Goal: Communication & Community: Answer question/provide support

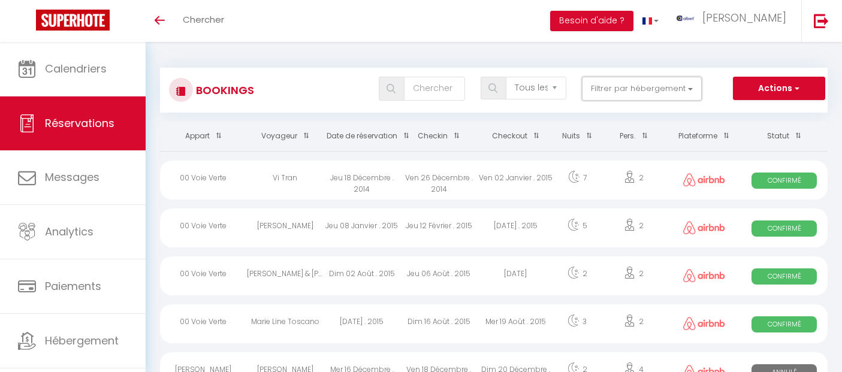
click at [610, 91] on button "Filtrer par hébergement" at bounding box center [642, 89] width 120 height 24
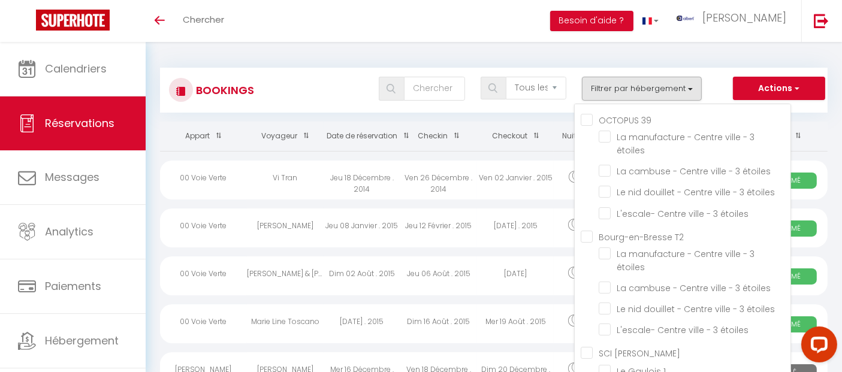
scroll to position [5379, 0]
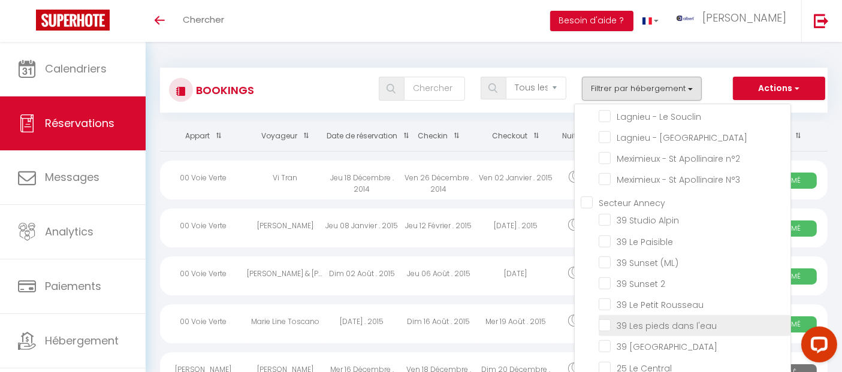
click at [611, 319] on input "39 Les pieds dans l'eau" at bounding box center [695, 325] width 192 height 12
checkbox input "true"
checkbox input "false"
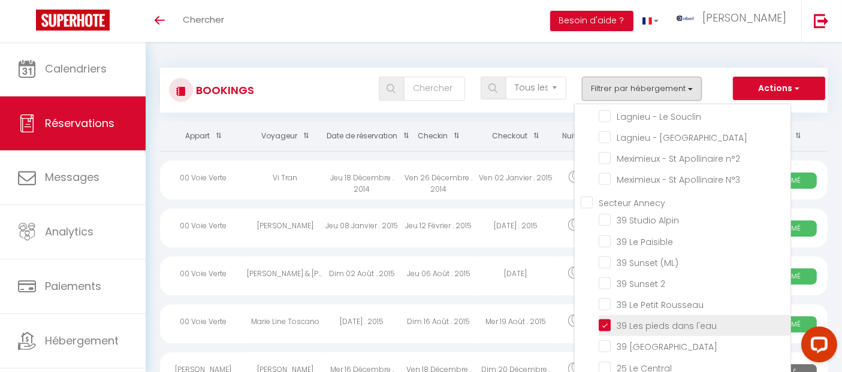
checkbox input "false"
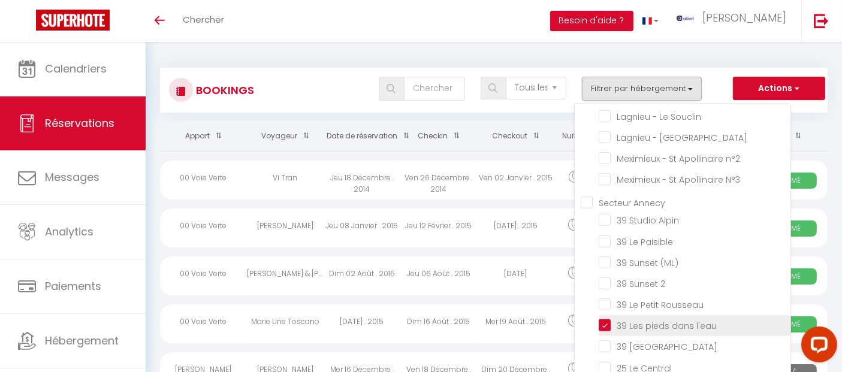
checkbox input "false"
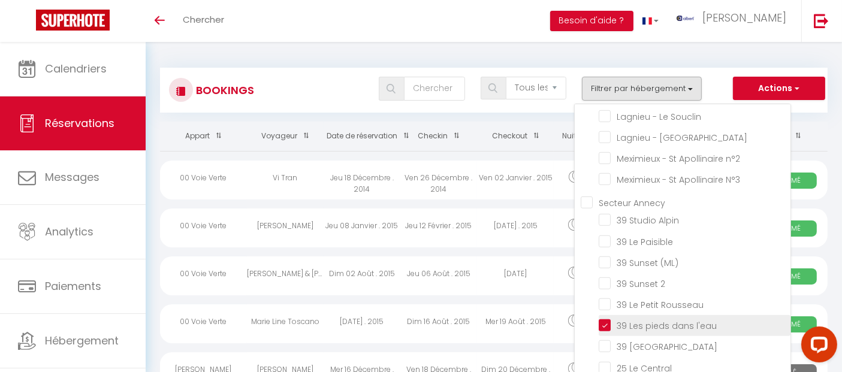
checkbox input "false"
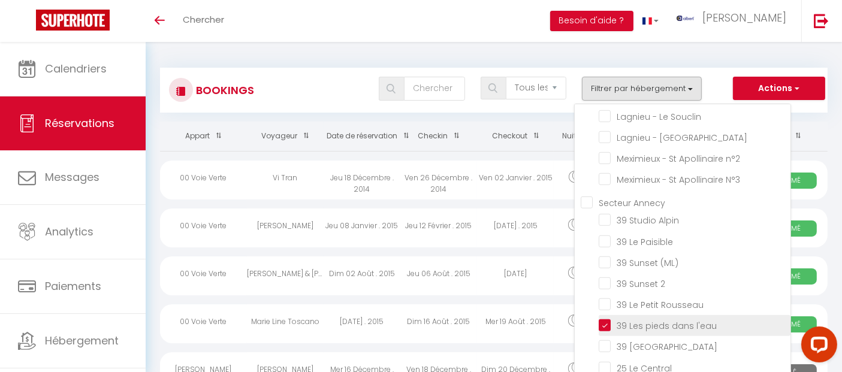
checkbox input "false"
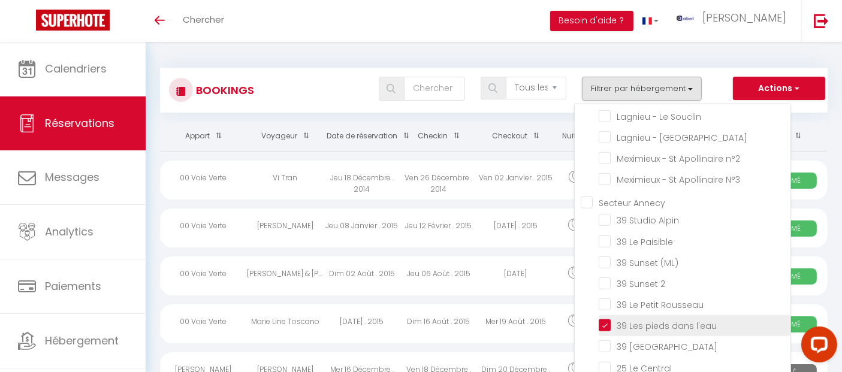
checkbox input "false"
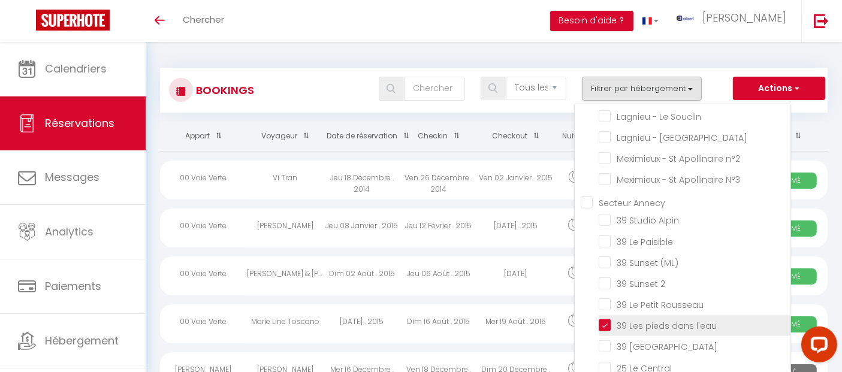
checkbox input "false"
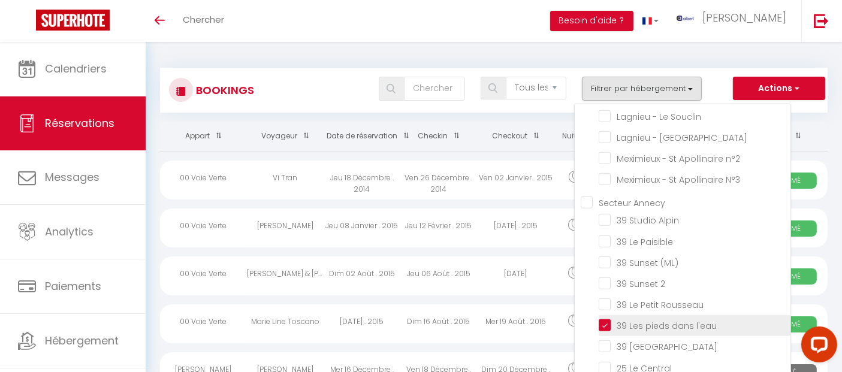
checkbox input "false"
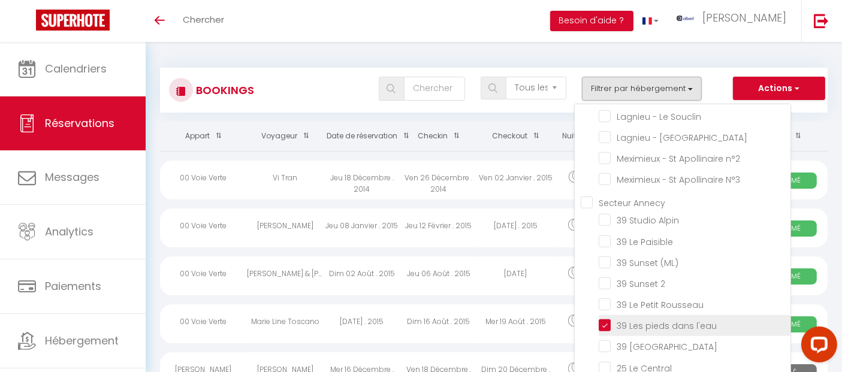
checkbox input "false"
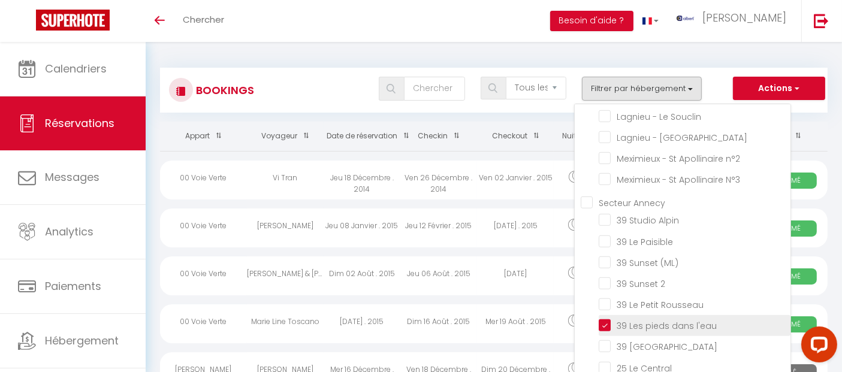
checkbox input "false"
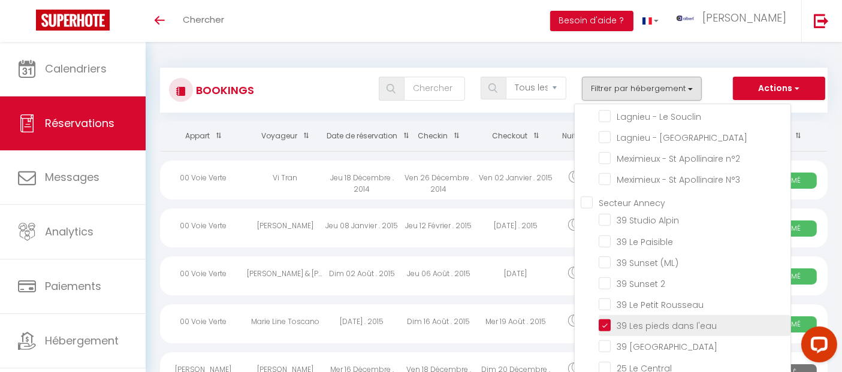
checkbox input "false"
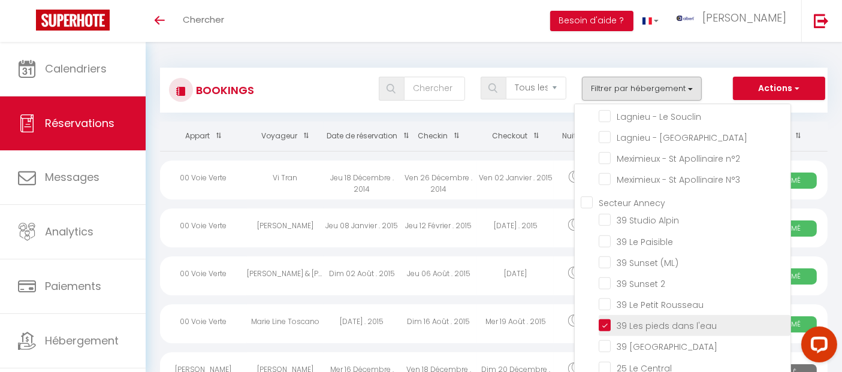
checkbox input "false"
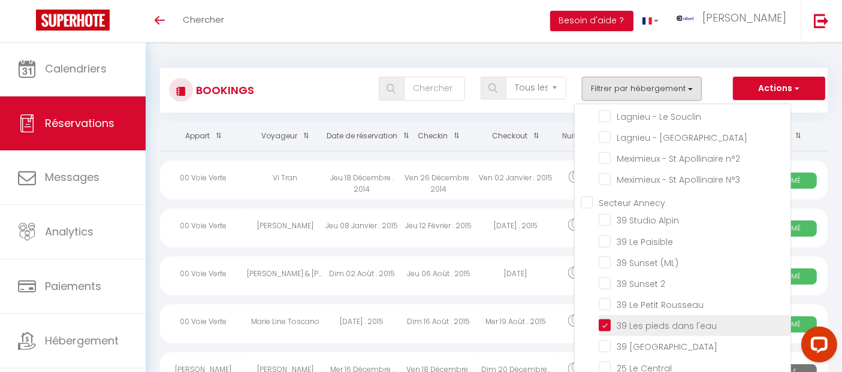
checkbox input "false"
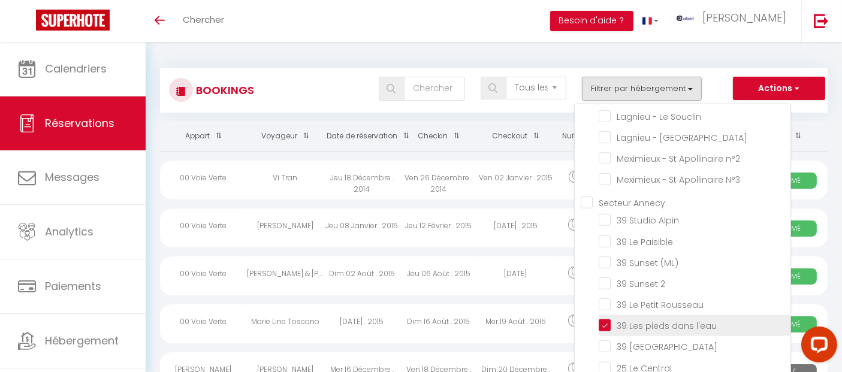
checkbox input "false"
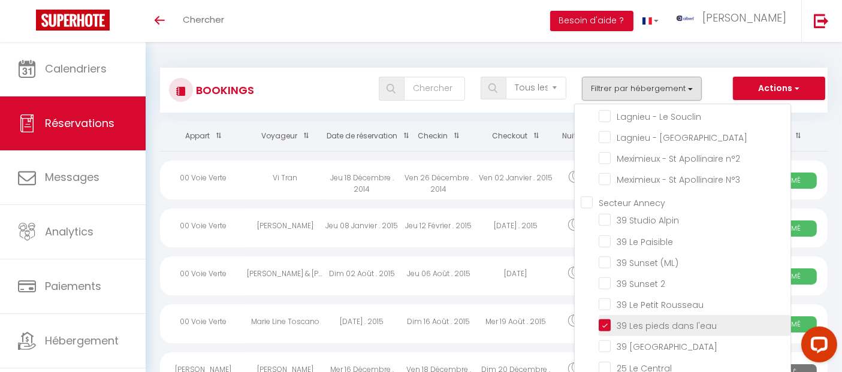
checkbox input "false"
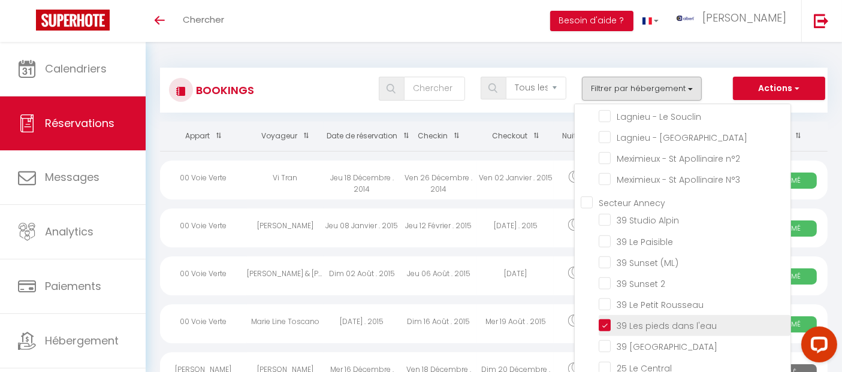
checkbox input "false"
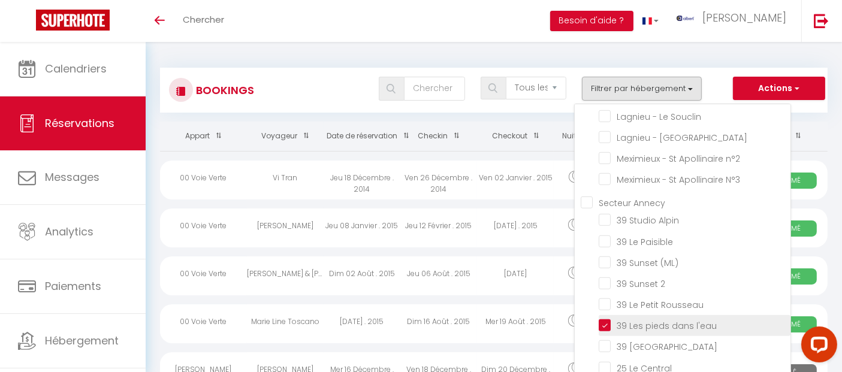
checkbox input "false"
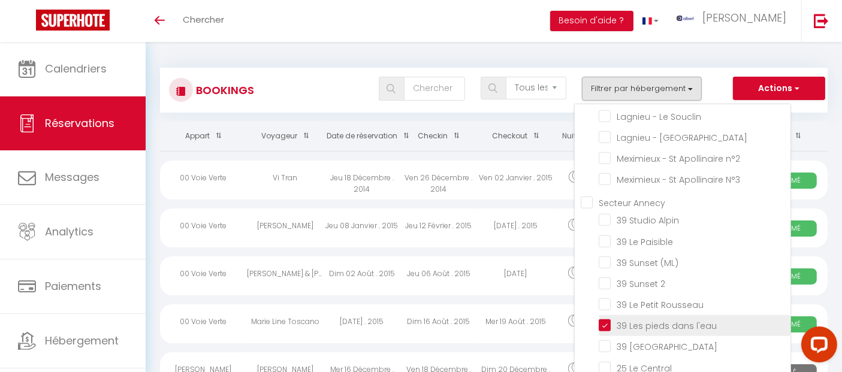
checkbox input "false"
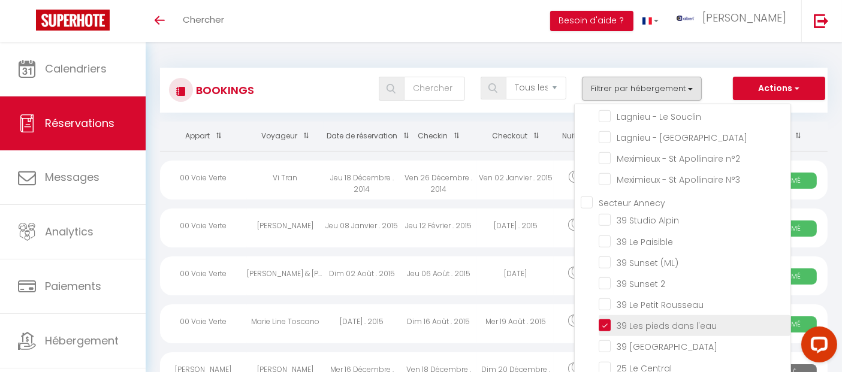
checkbox input "false"
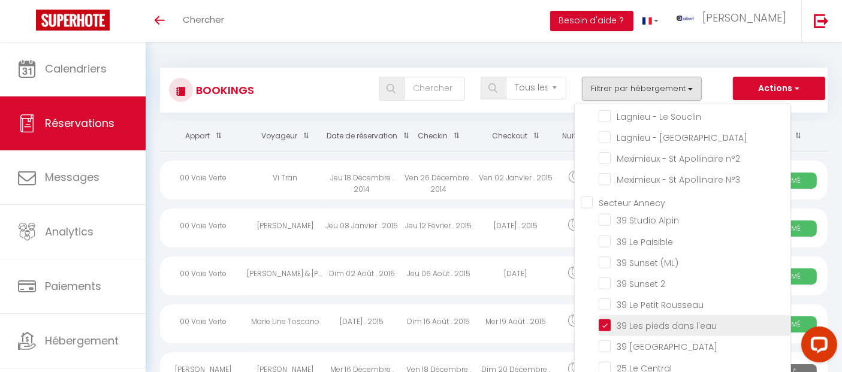
checkbox input "false"
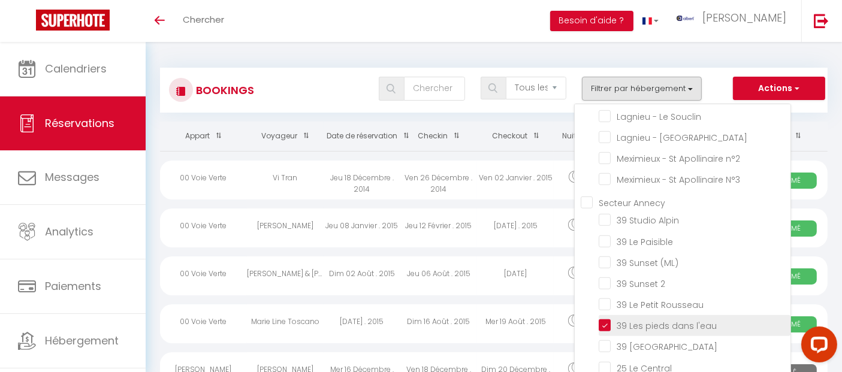
checkbox input "false"
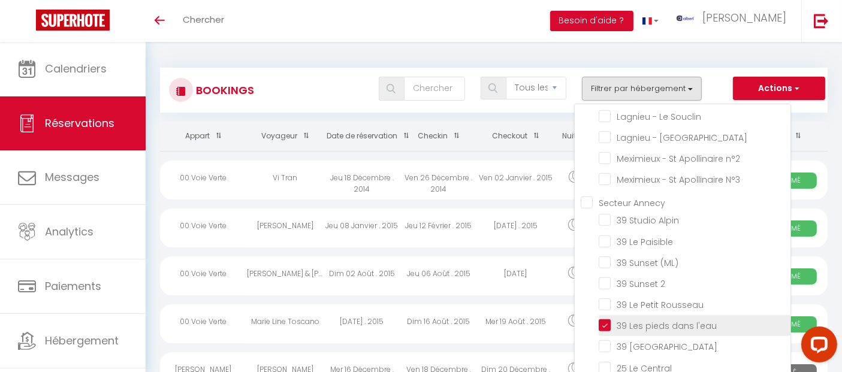
checkbox input "false"
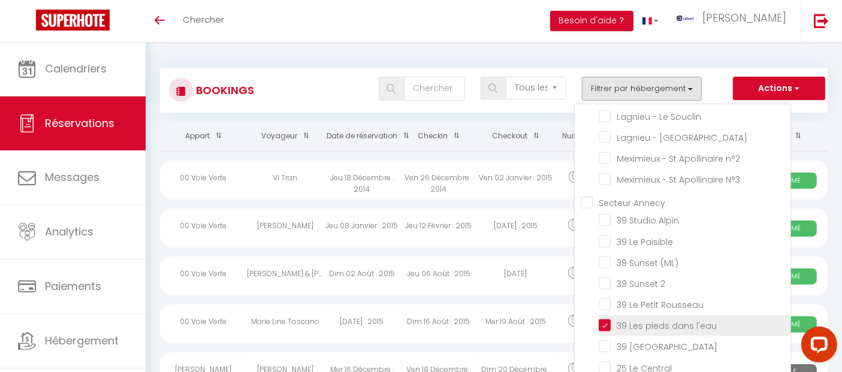
checkbox input "false"
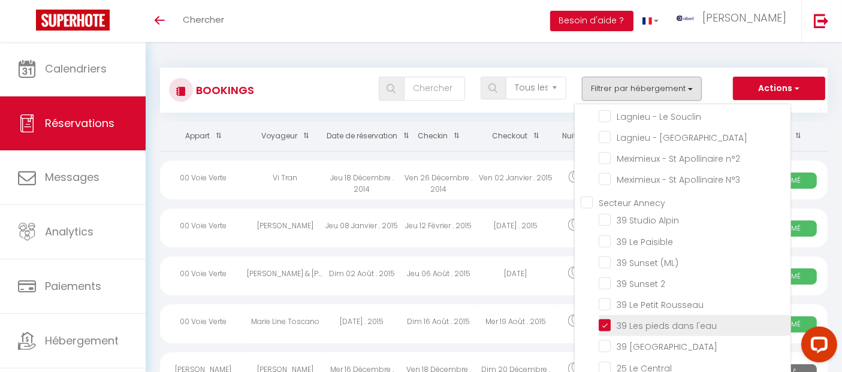
checkbox input "false"
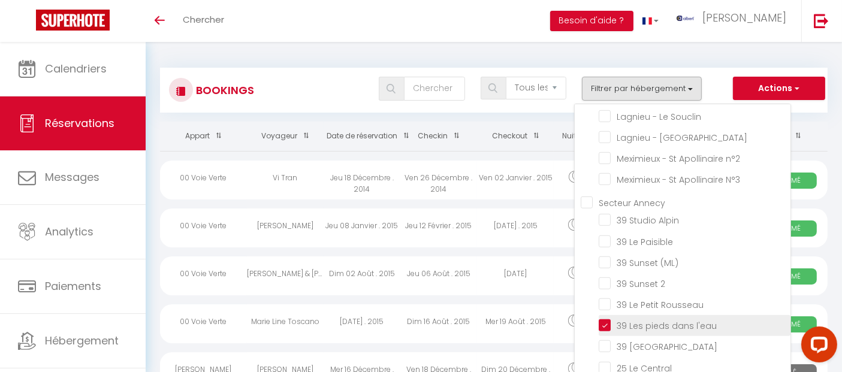
checkbox input "false"
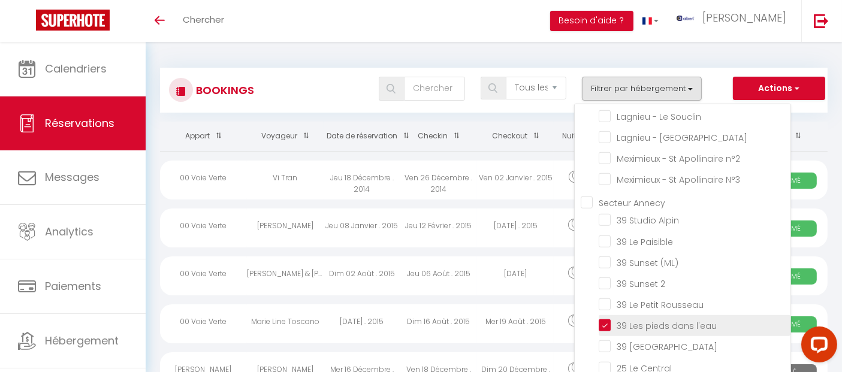
checkbox input "false"
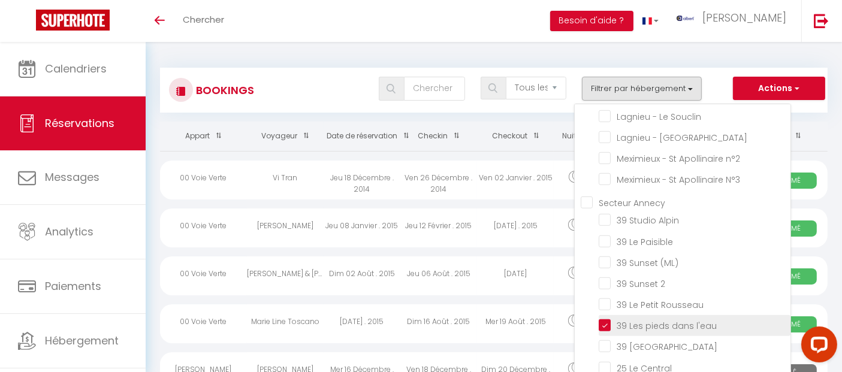
checkbox input "false"
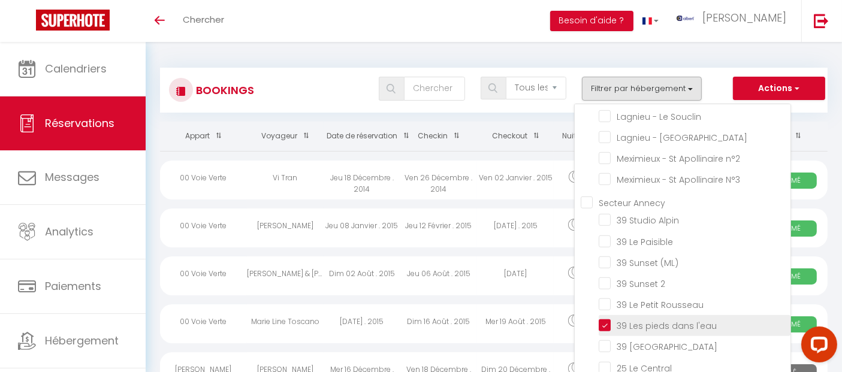
checkbox input "false"
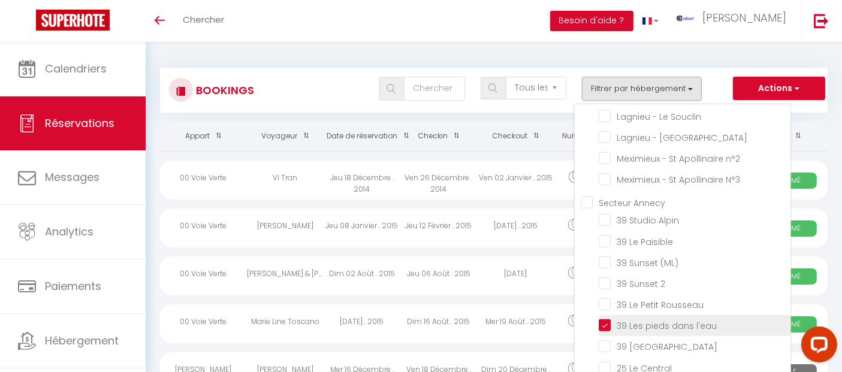
checkbox input "false"
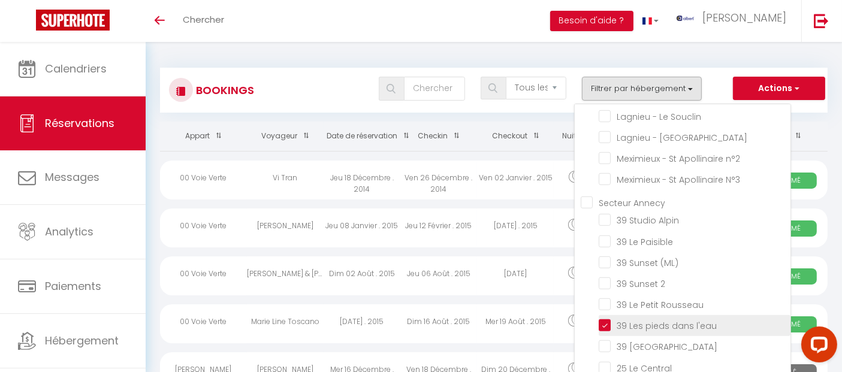
checkbox input "false"
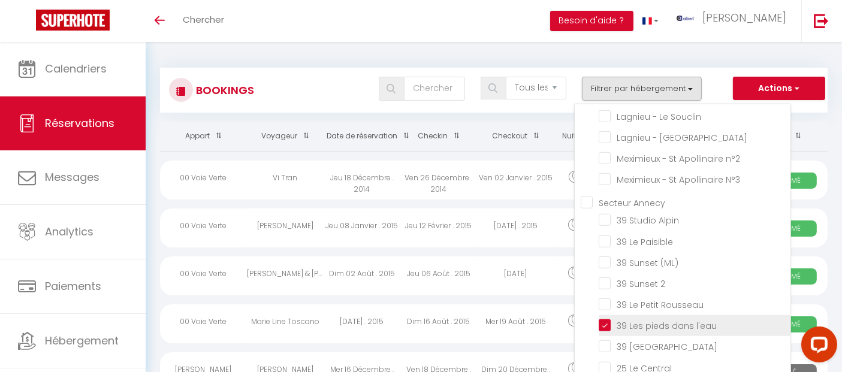
checkbox input "false"
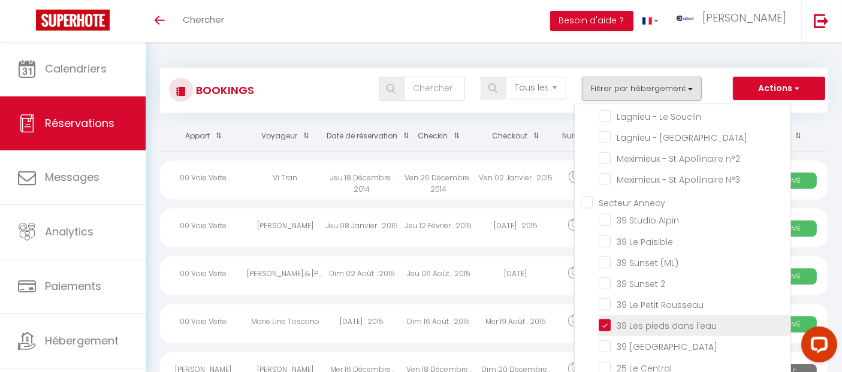
checkbox input "false"
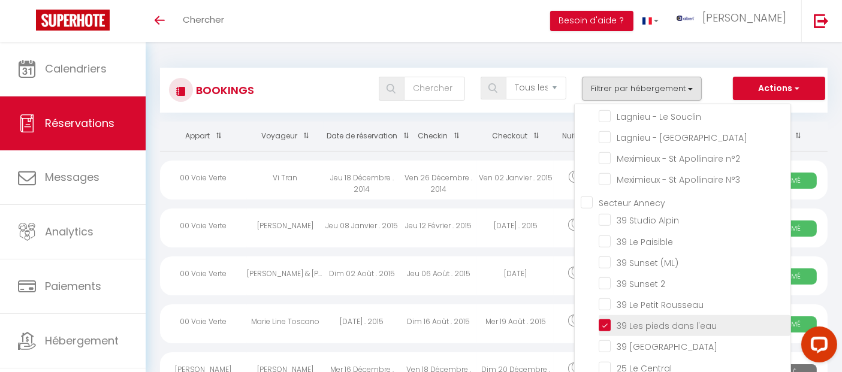
checkbox input "false"
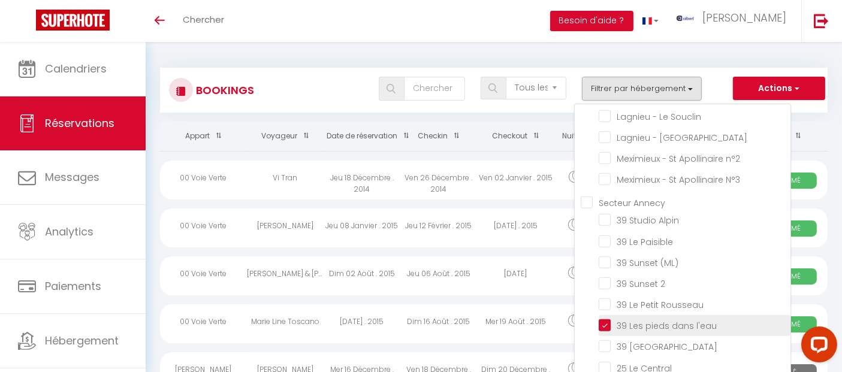
checkbox input "false"
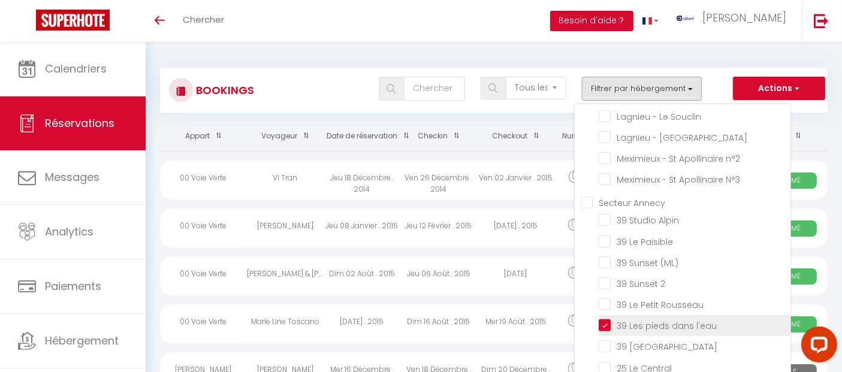
checkbox input "false"
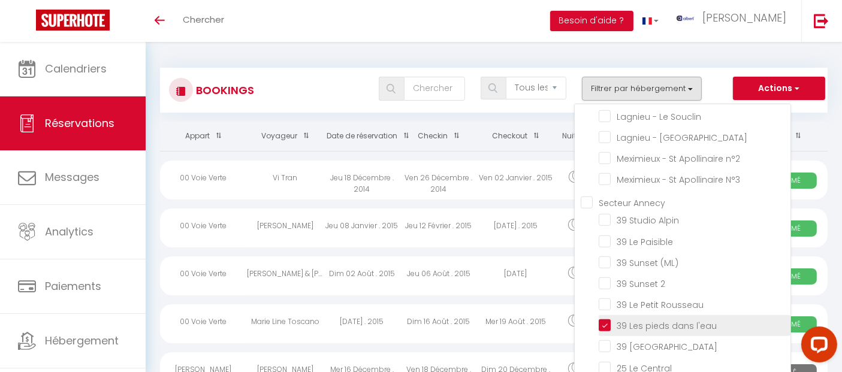
checkbox input "false"
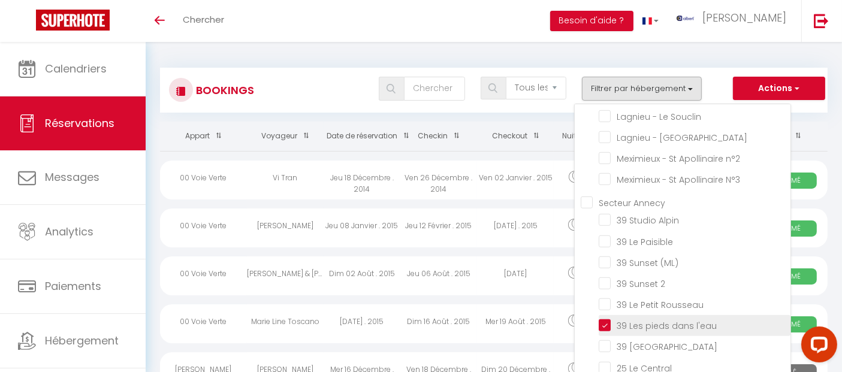
checkbox input "false"
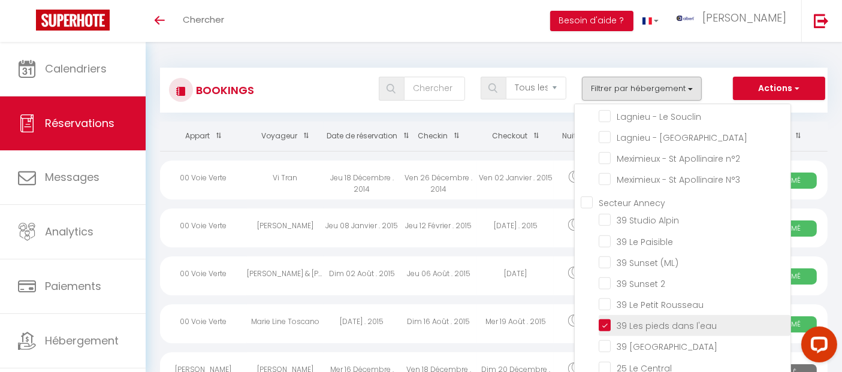
checkbox input "false"
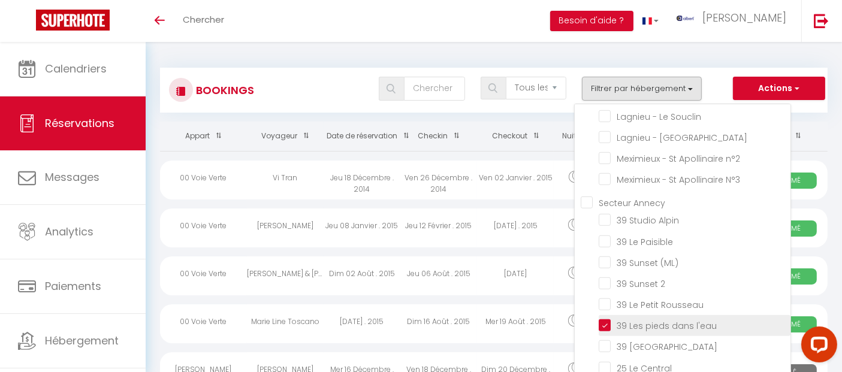
checkbox input "false"
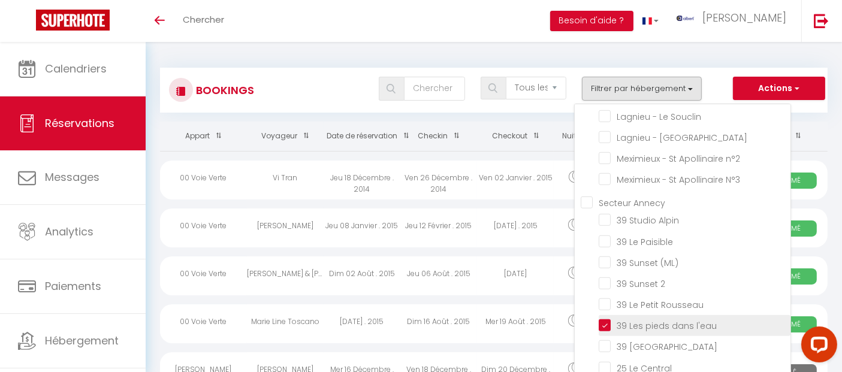
checkbox input "false"
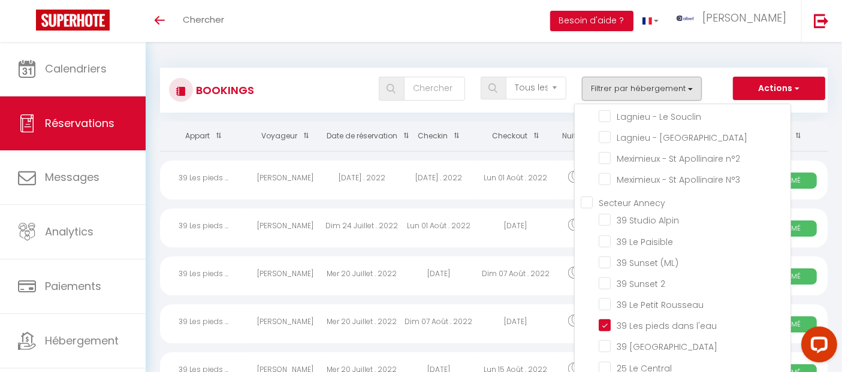
click at [273, 88] on div "Tous les statuts Annulé Confirmé Non Confirmé Tout sauf annulé No Show Request …" at bounding box center [521, 89] width 610 height 24
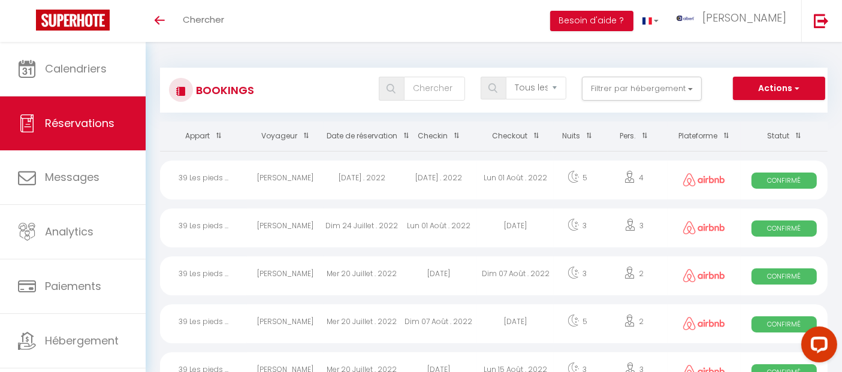
click at [456, 134] on span at bounding box center [454, 136] width 12 height 22
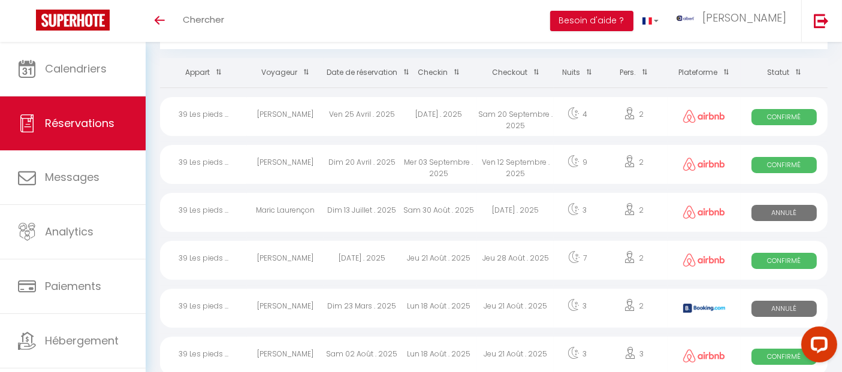
scroll to position [200, 0]
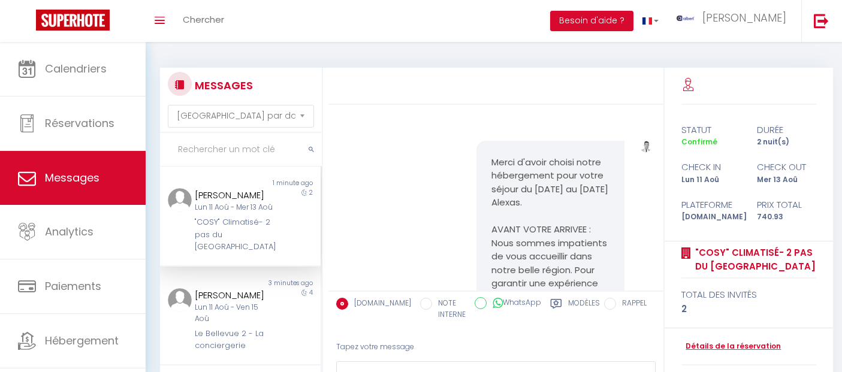
select select "message"
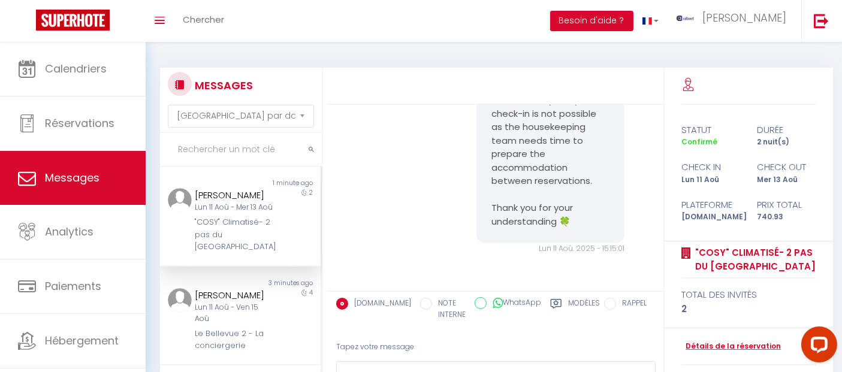
click at [238, 144] on input "text" at bounding box center [241, 150] width 162 height 34
paste input "Jaballah"
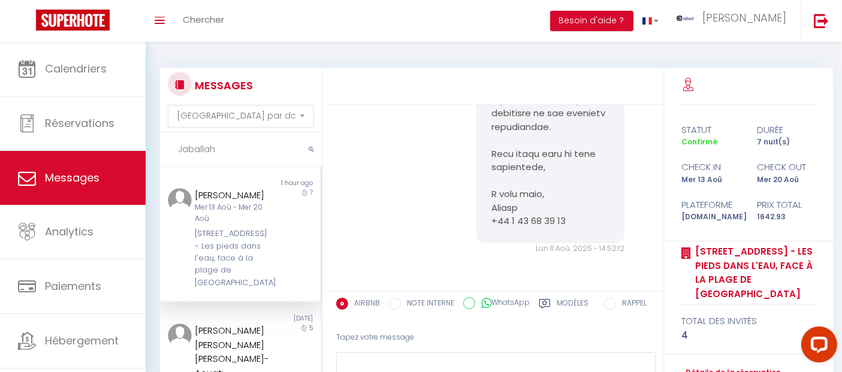
scroll to position [2469, 0]
type input "Jaballah"
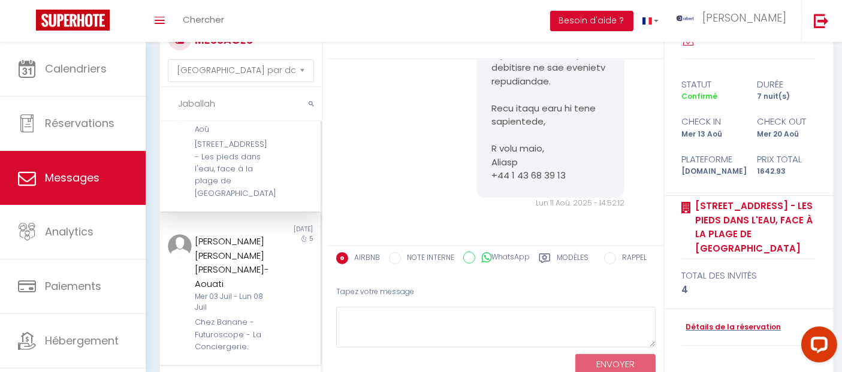
scroll to position [92, 0]
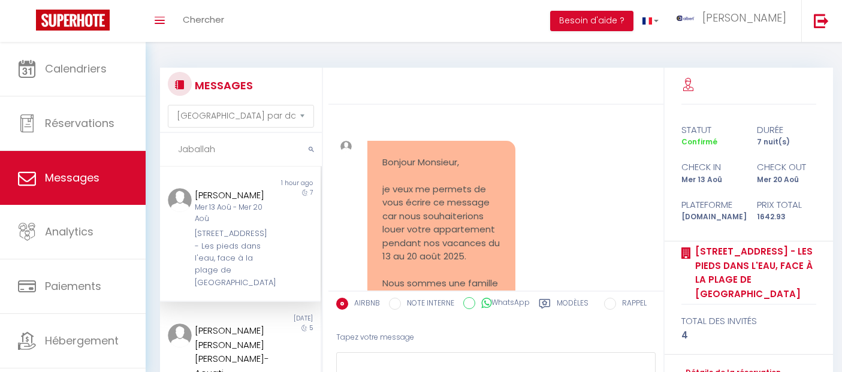
select select "message"
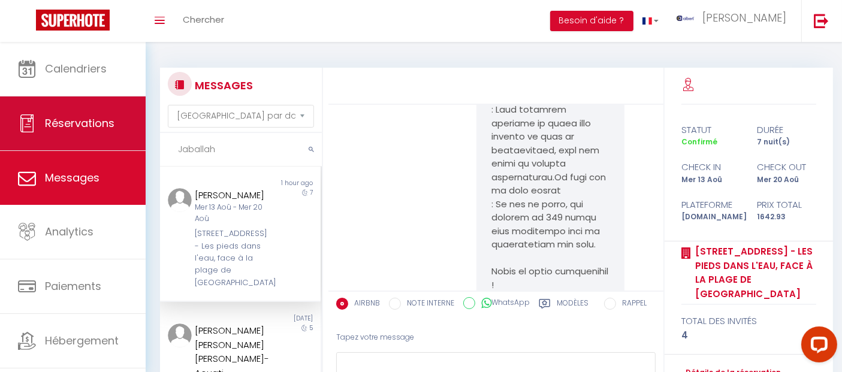
drag, startPoint x: 243, startPoint y: 148, endPoint x: 128, endPoint y: 131, distance: 115.8
click at [128, 131] on div "Questions et aide sur la MIGRATION - Salle Zoom ouverte de 13 à 14h puis de 17h…" at bounding box center [421, 253] width 842 height 423
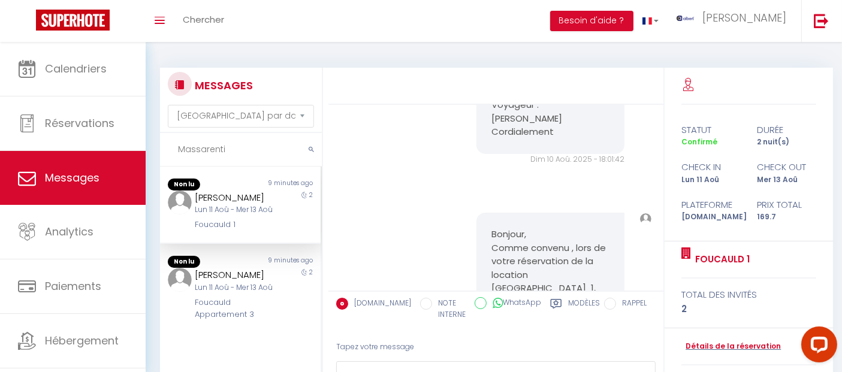
scroll to position [6104, 0]
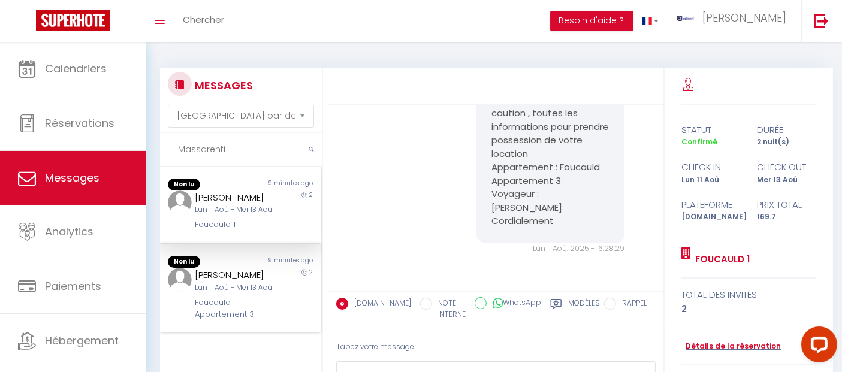
type input "Massarenti"
click at [207, 282] on div "Andrea Massarenti" at bounding box center [234, 275] width 78 height 14
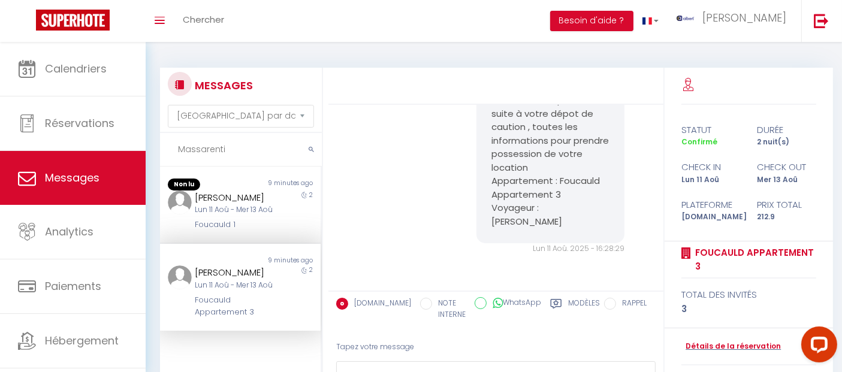
scroll to position [44, 0]
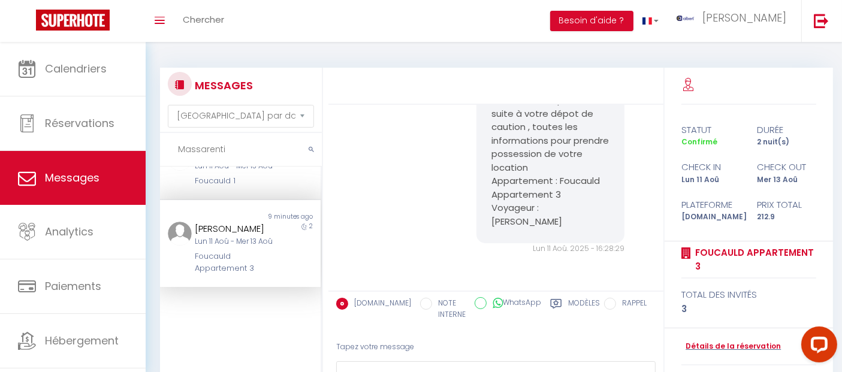
click at [246, 236] on div "[PERSON_NAME]" at bounding box center [234, 229] width 78 height 14
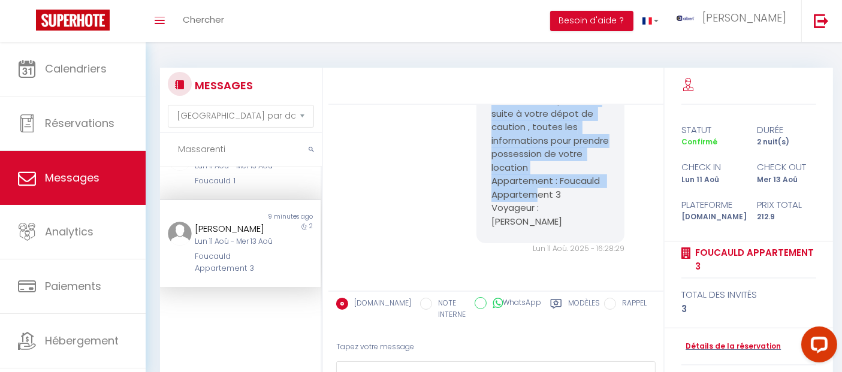
scroll to position [5800, 0]
drag, startPoint x: 486, startPoint y: 176, endPoint x: 577, endPoint y: 224, distance: 103.0
click at [577, 224] on div "Bonjour, Comme convenu , lors de votre réservation de la location Foucauld Appa…" at bounding box center [551, 73] width 148 height 340
copy pre "Bonjour, Comme convenu , lors de votre réservation de la location Foucauld Appa…"
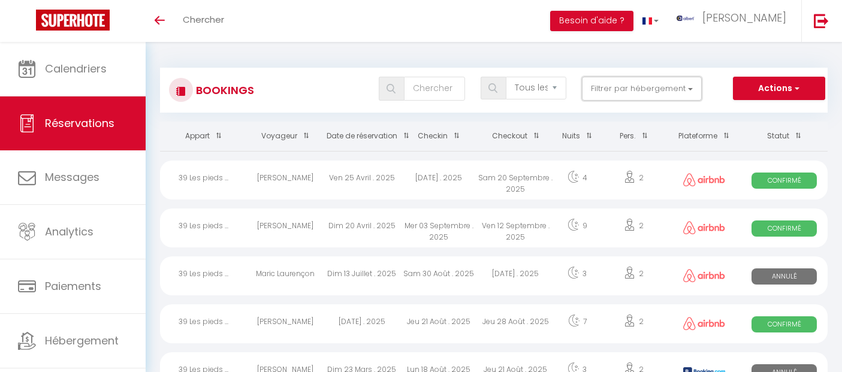
click at [602, 85] on button "Filtrer par hébergement" at bounding box center [642, 89] width 120 height 24
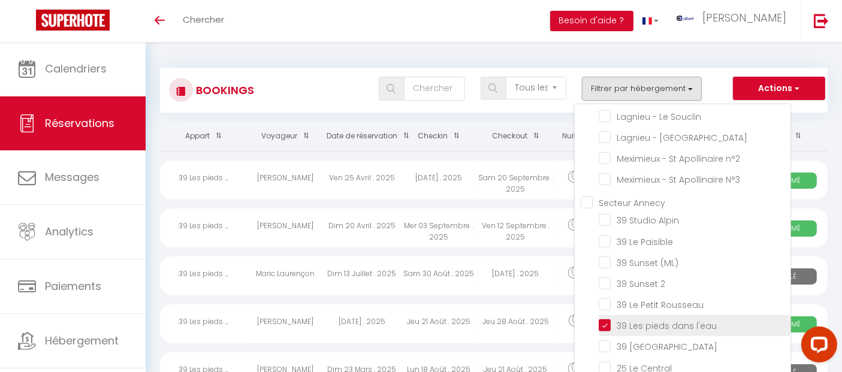
drag, startPoint x: 605, startPoint y: 248, endPoint x: 595, endPoint y: 236, distance: 15.4
click at [604, 319] on input "39 Les pieds dans l'eau" at bounding box center [695, 325] width 192 height 12
checkbox input "false"
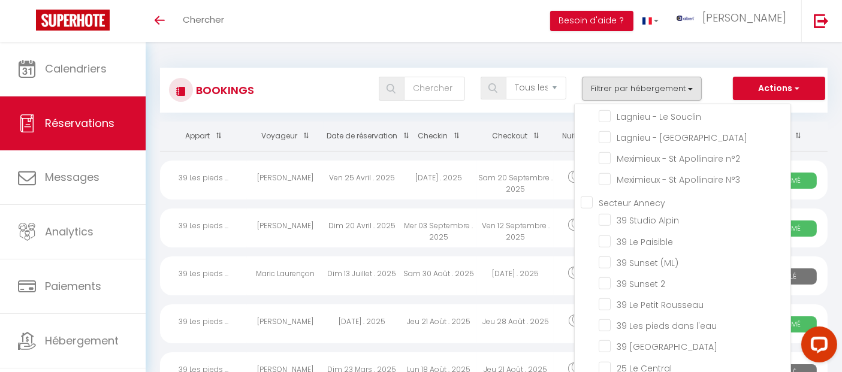
checkbox input "false"
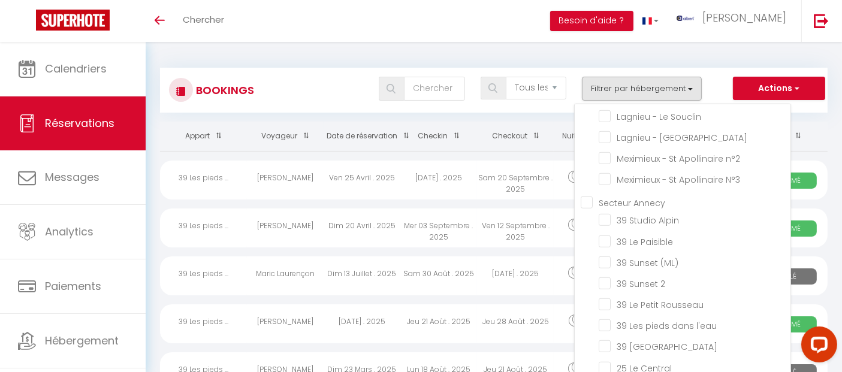
checkbox input "false"
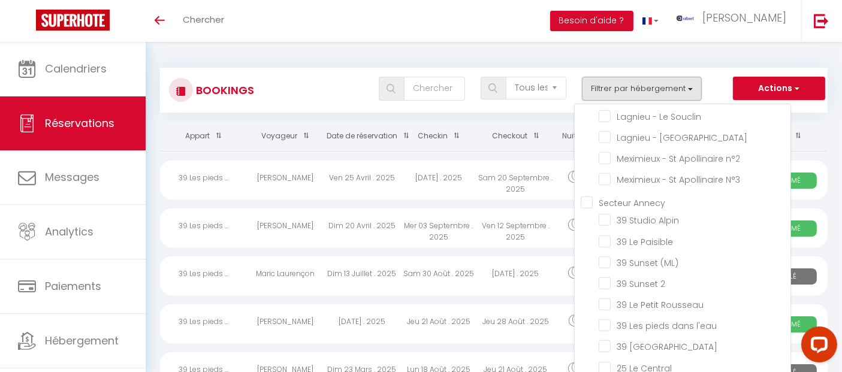
checkbox input "false"
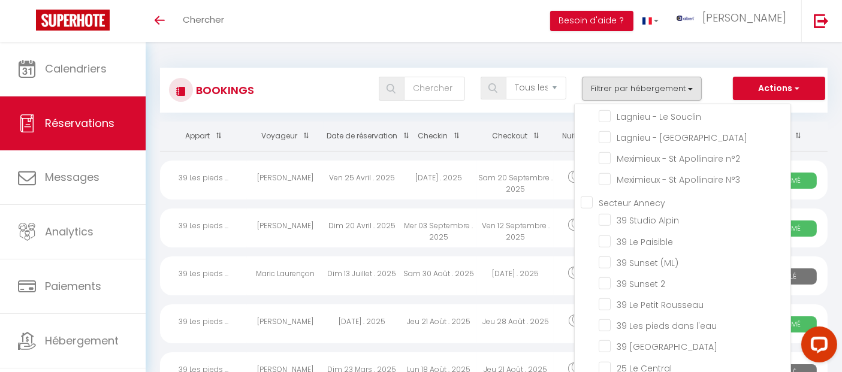
checkbox input "false"
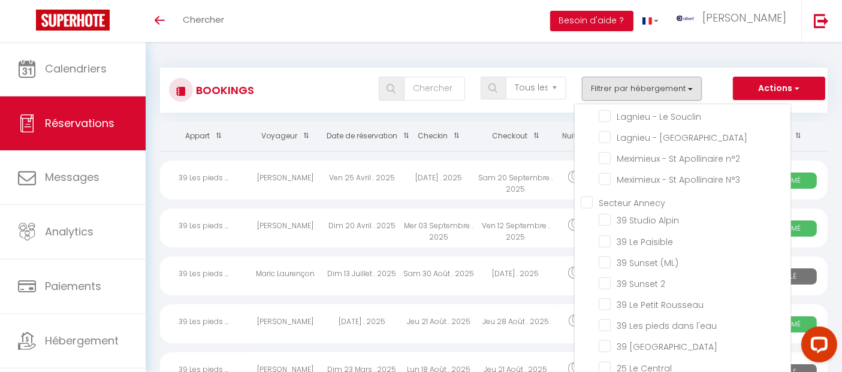
checkbox input "false"
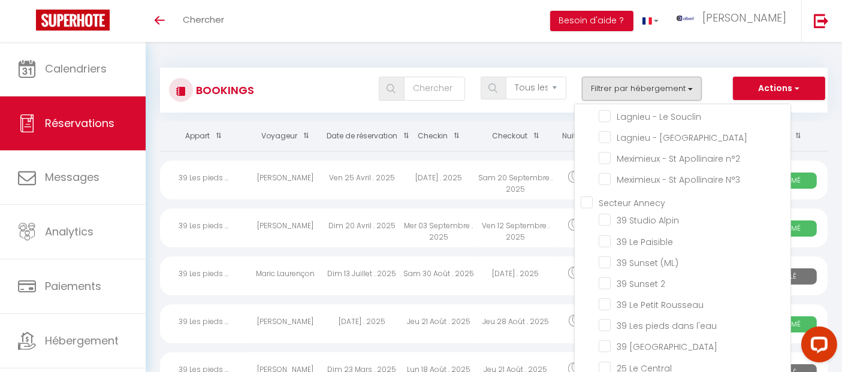
checkbox input "false"
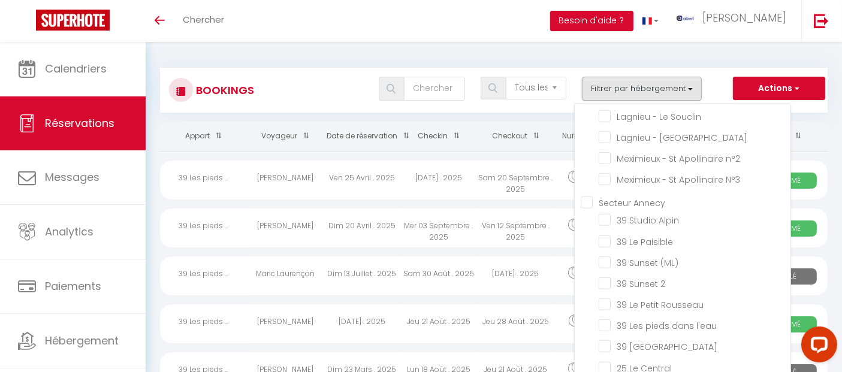
checkbox input "false"
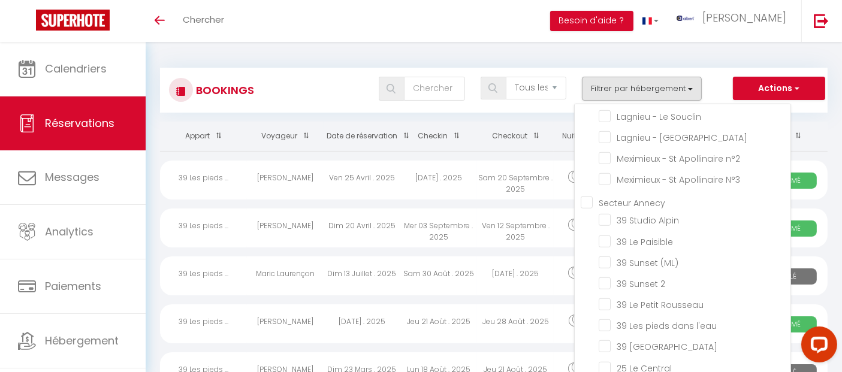
checkbox input "false"
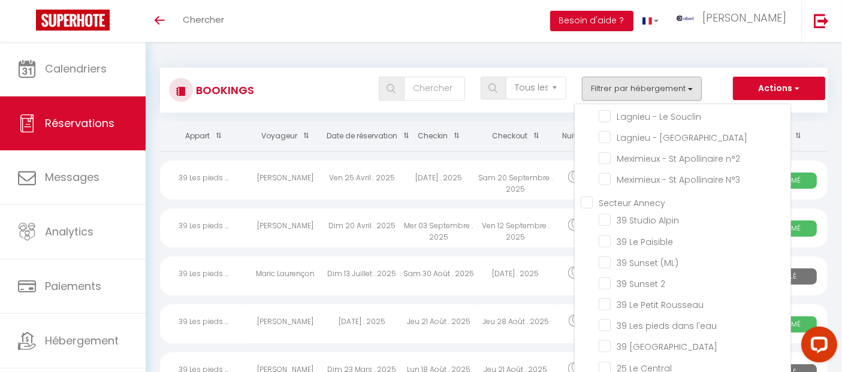
checkbox input "false"
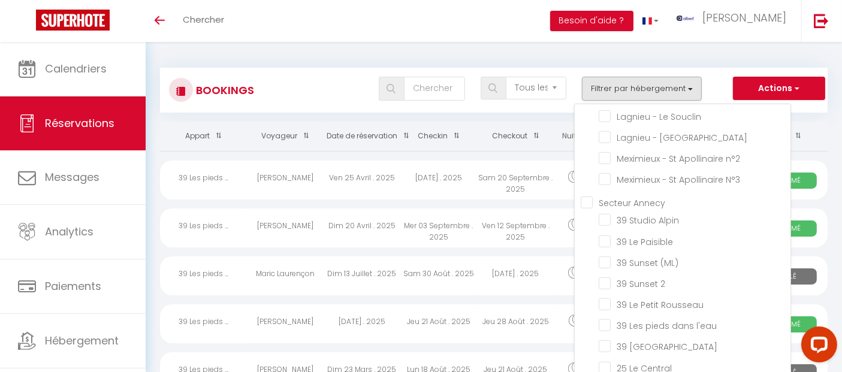
checkbox input "false"
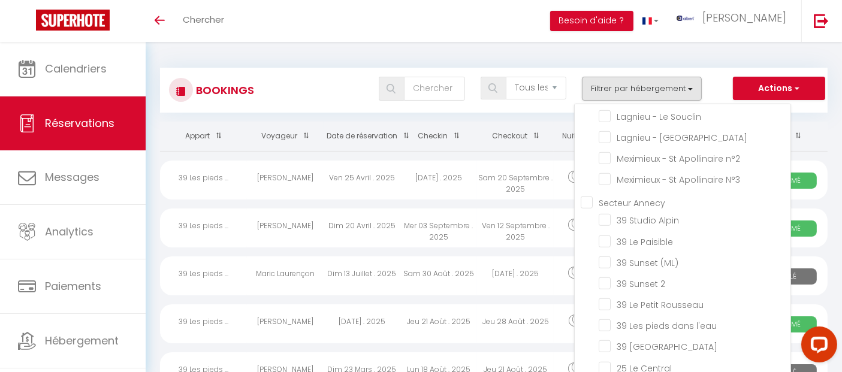
checkbox input "false"
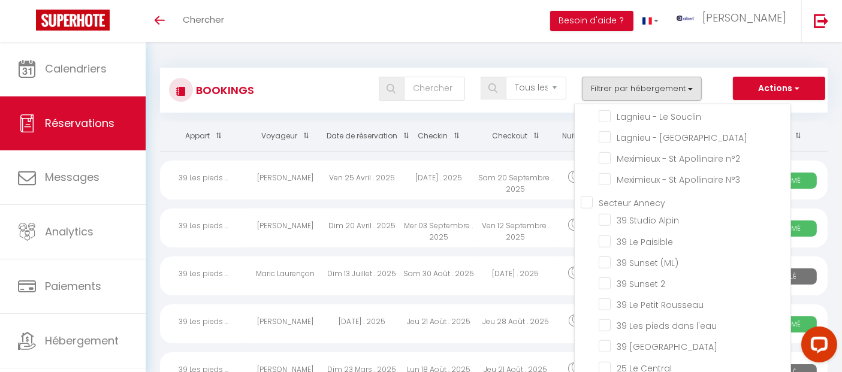
checkbox input "false"
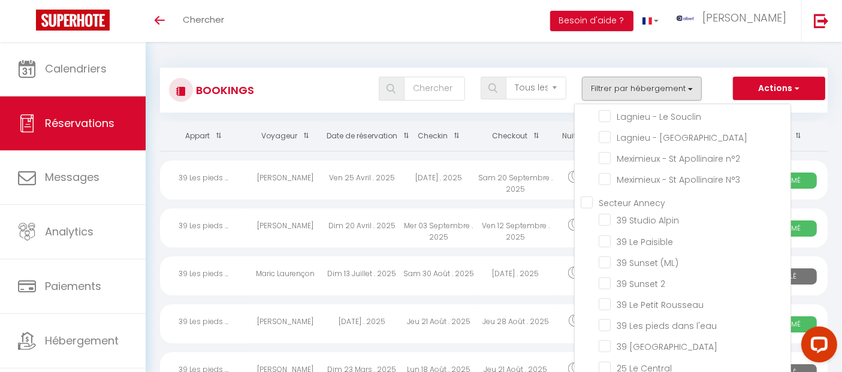
checkbox input "false"
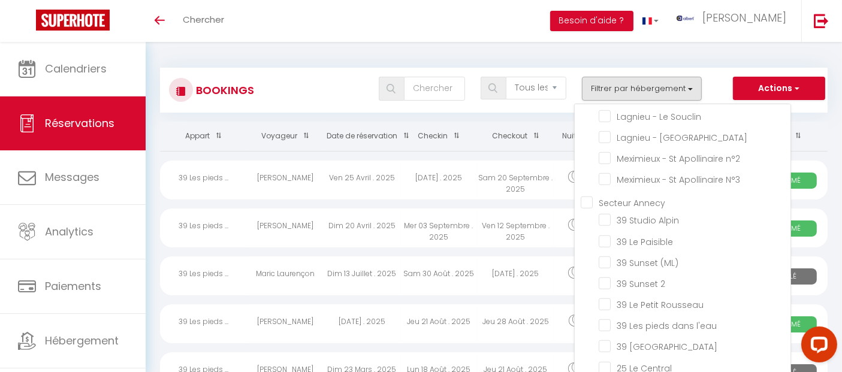
checkbox input "false"
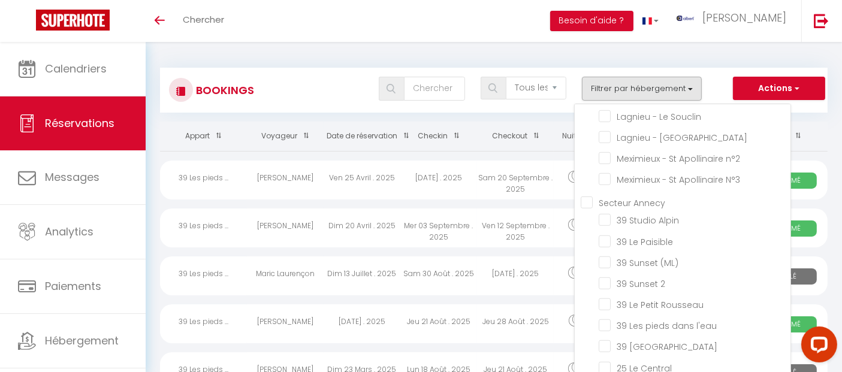
checkbox input "false"
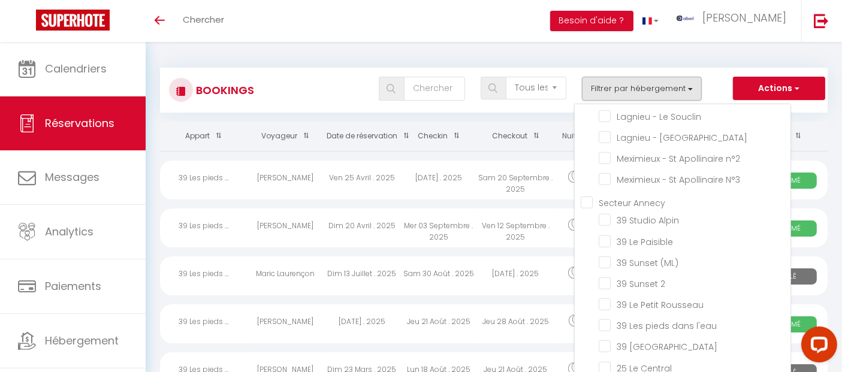
checkbox input "false"
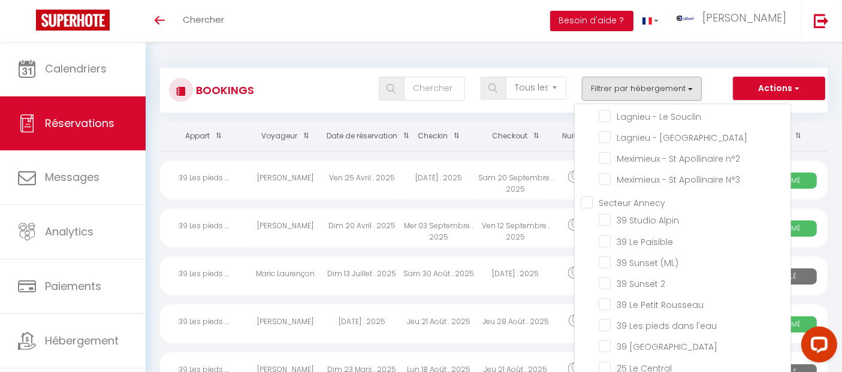
checkbox input "false"
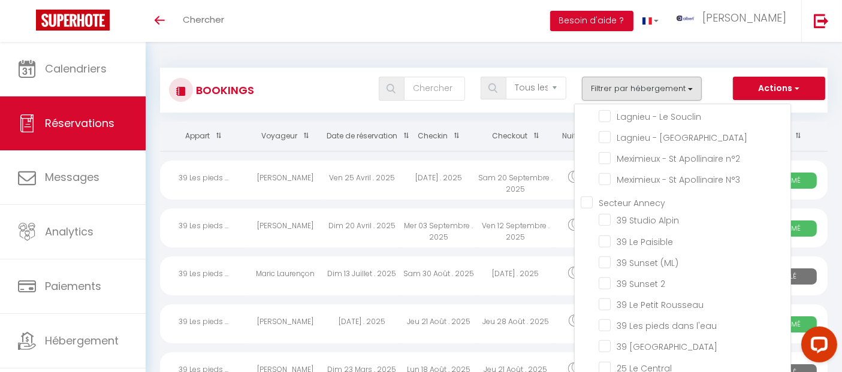
checkbox input "false"
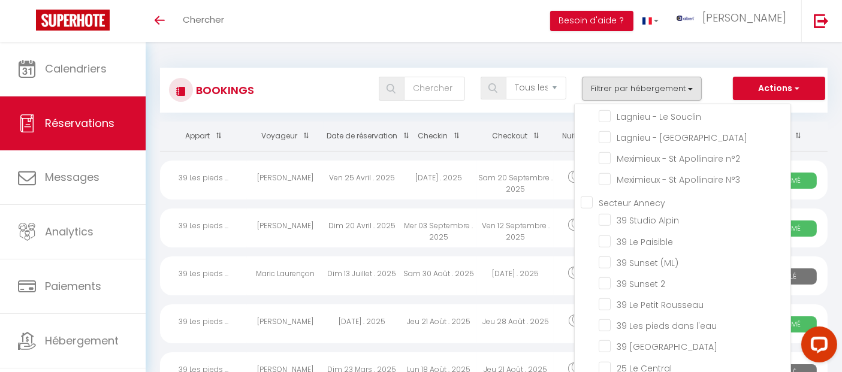
checkbox input "false"
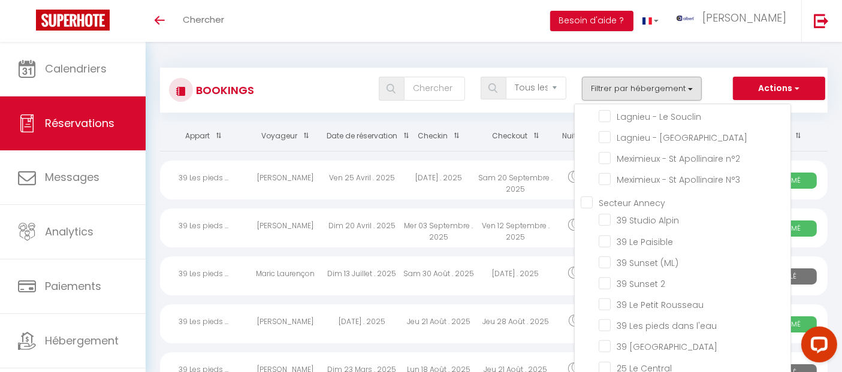
checkbox input "false"
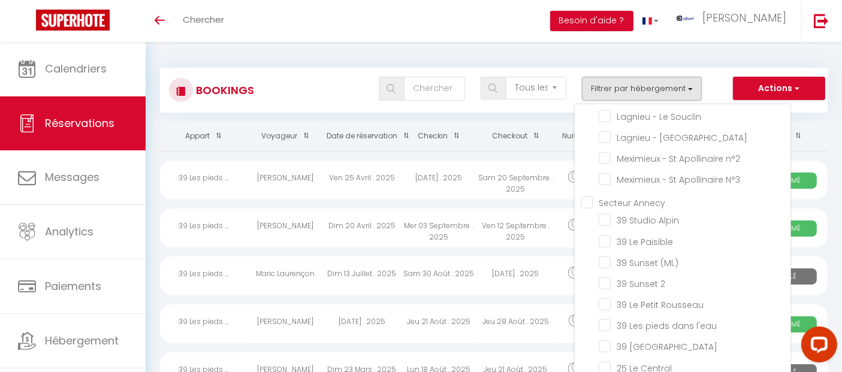
checkbox input "false"
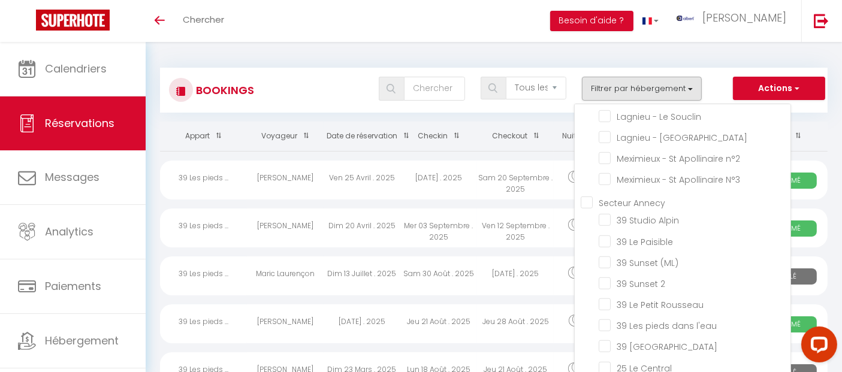
checkbox input "false"
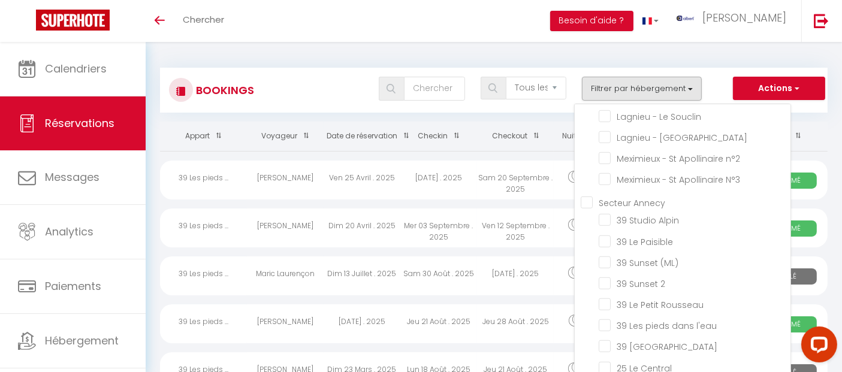
checkbox input "false"
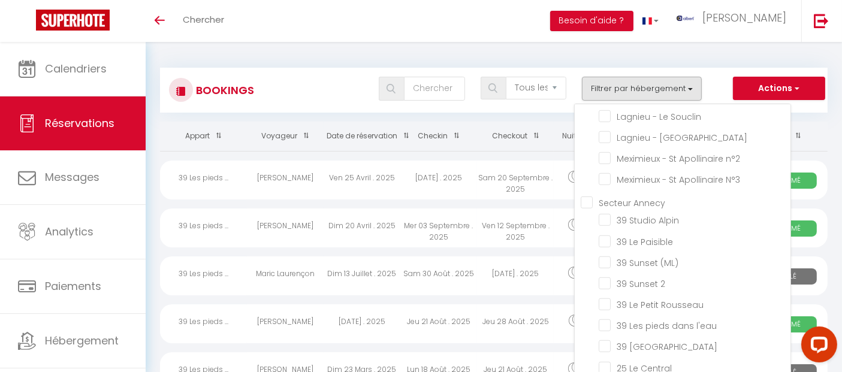
checkbox input "false"
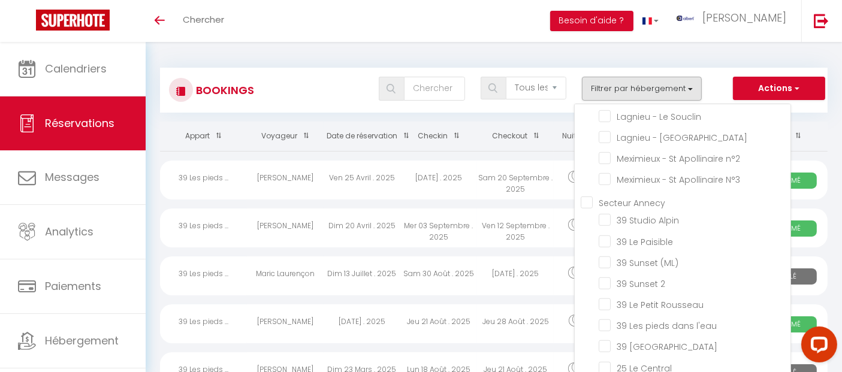
checkbox input "false"
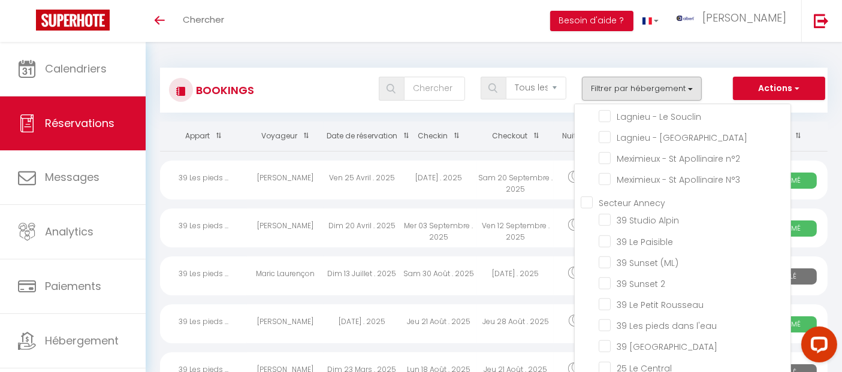
checkbox input "false"
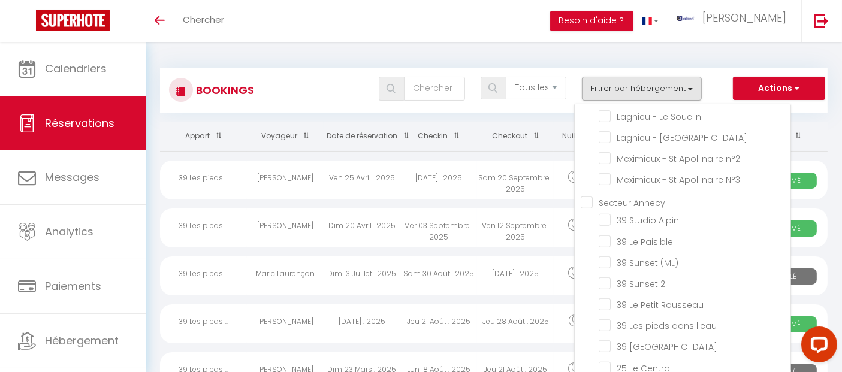
checkbox input "false"
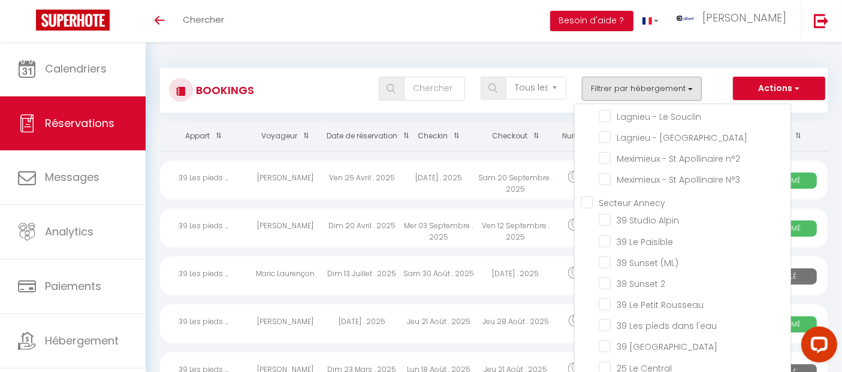
checkbox input "false"
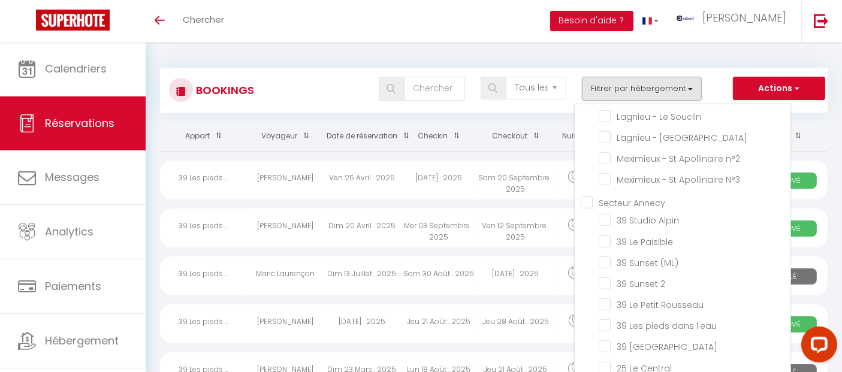
checkbox input "false"
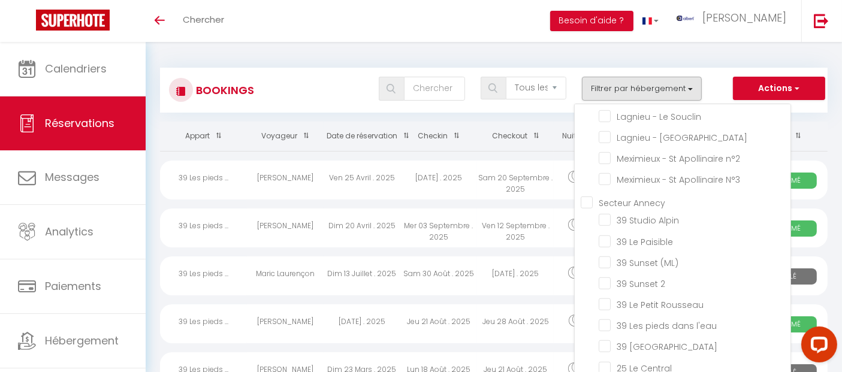
checkbox input "false"
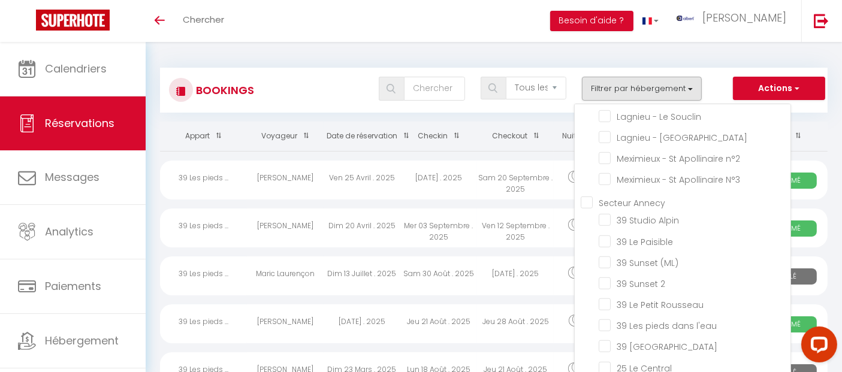
checkbox input "false"
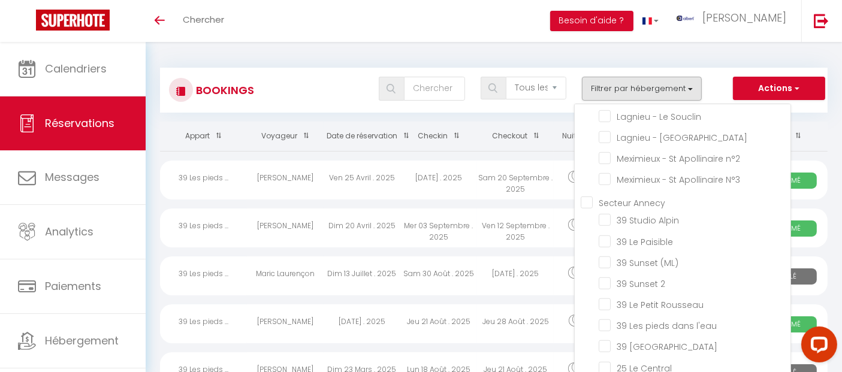
checkbox input "false"
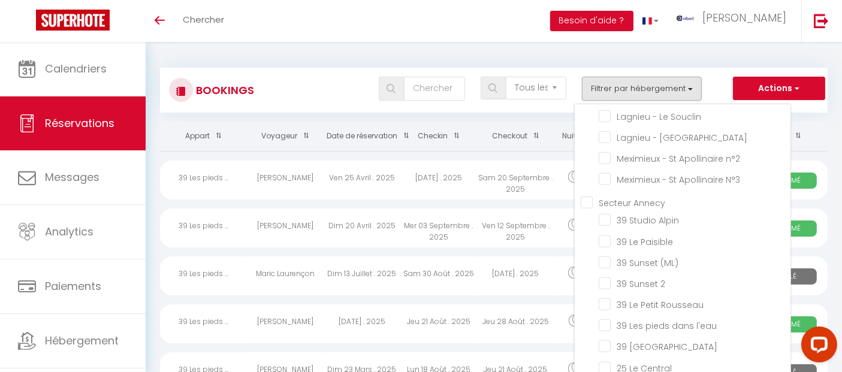
checkbox input "false"
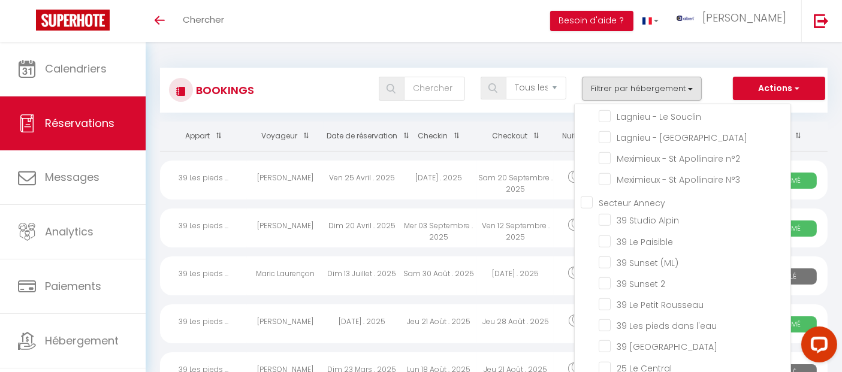
checkbox input "false"
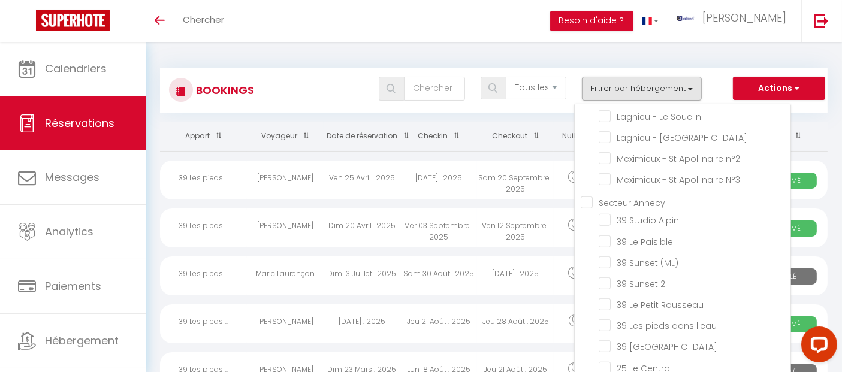
checkbox input "false"
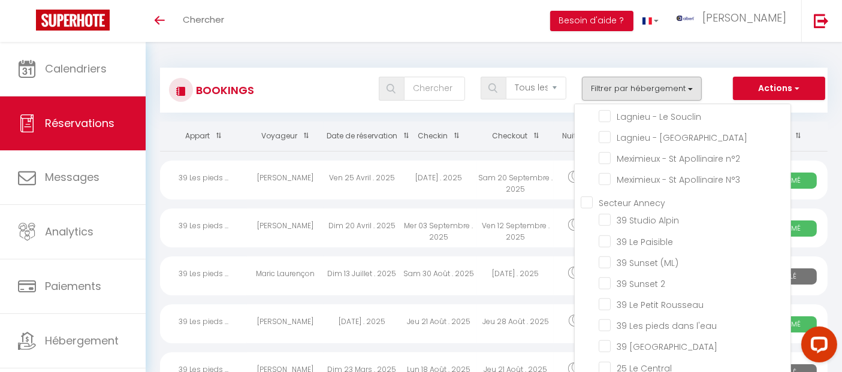
checkbox input "false"
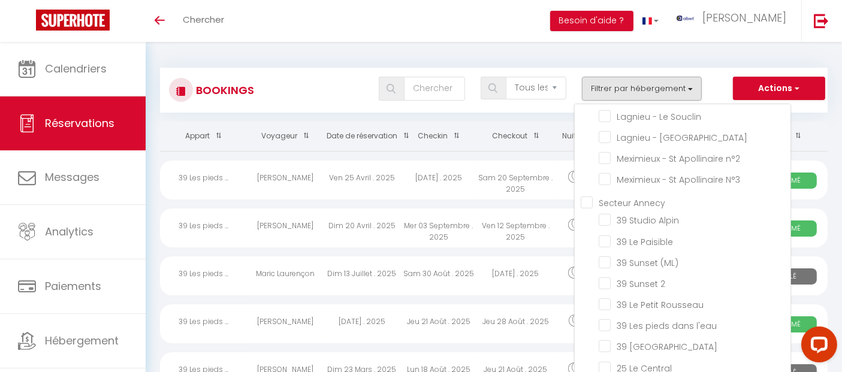
checkbox input "false"
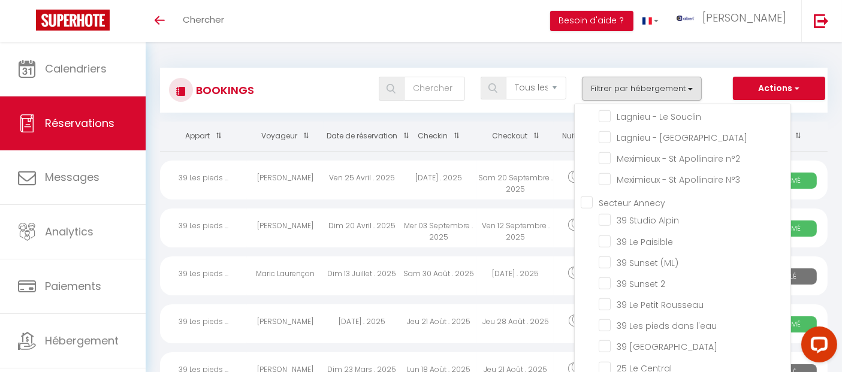
checkbox input "false"
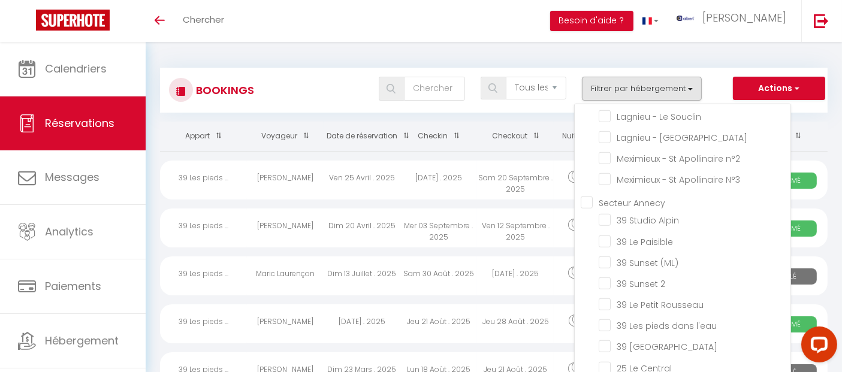
checkbox input "false"
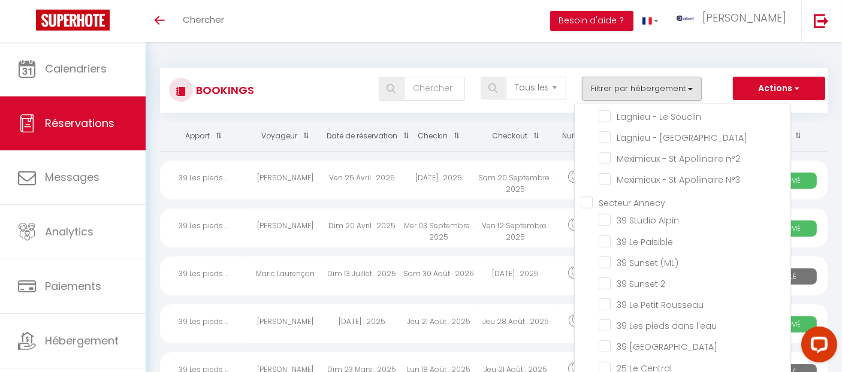
checkbox input "false"
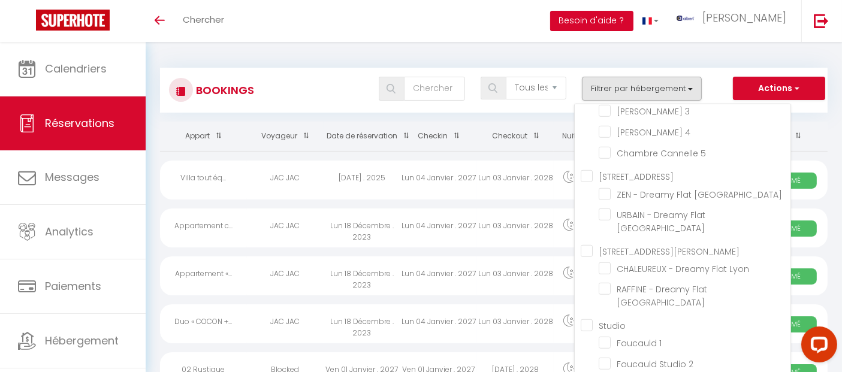
scroll to position [20149, 0]
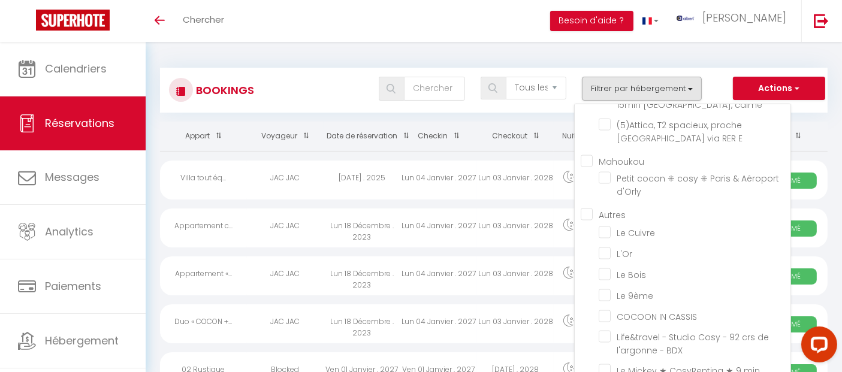
click at [328, 79] on div "Tous les statuts Annulé Confirmé Non Confirmé Tout sauf annulé No Show Request …" at bounding box center [521, 89] width 610 height 24
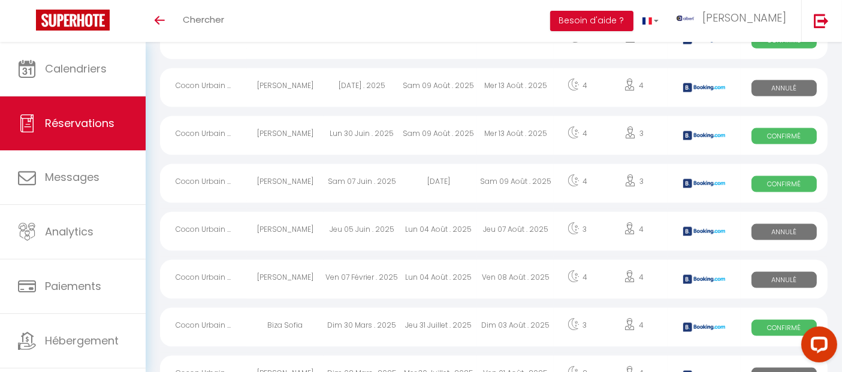
scroll to position [1598, 0]
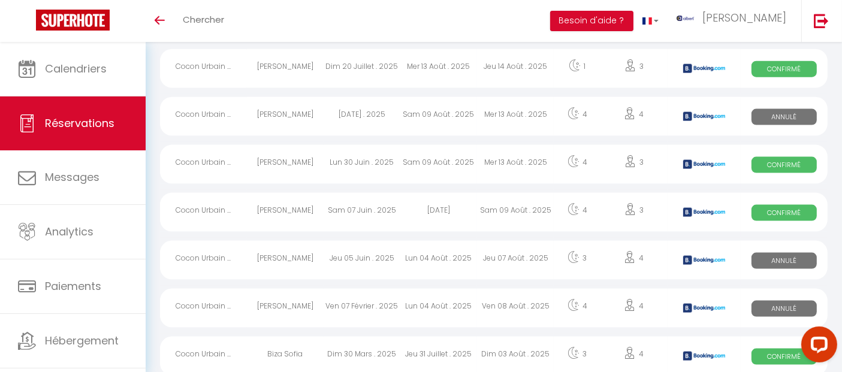
click at [278, 155] on div "Paulina Blomgren" at bounding box center [285, 164] width 77 height 39
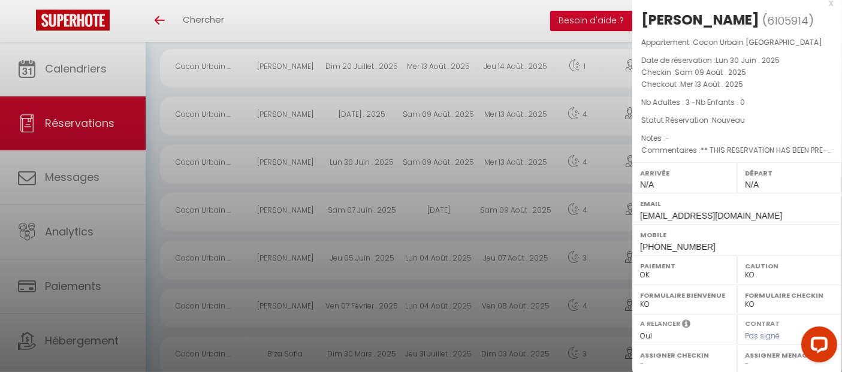
scroll to position [0, 0]
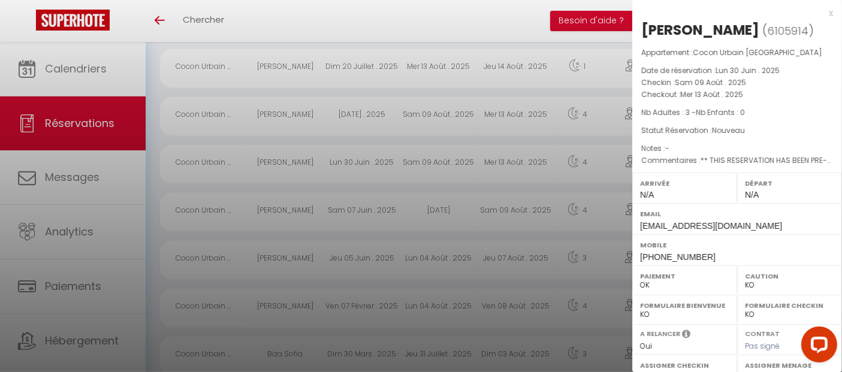
click at [340, 19] on div at bounding box center [421, 186] width 842 height 372
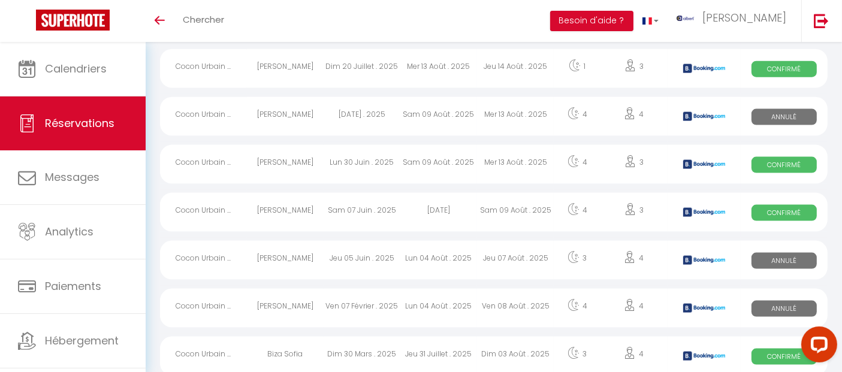
click at [274, 151] on div "Paulina Blomgren" at bounding box center [285, 164] width 77 height 39
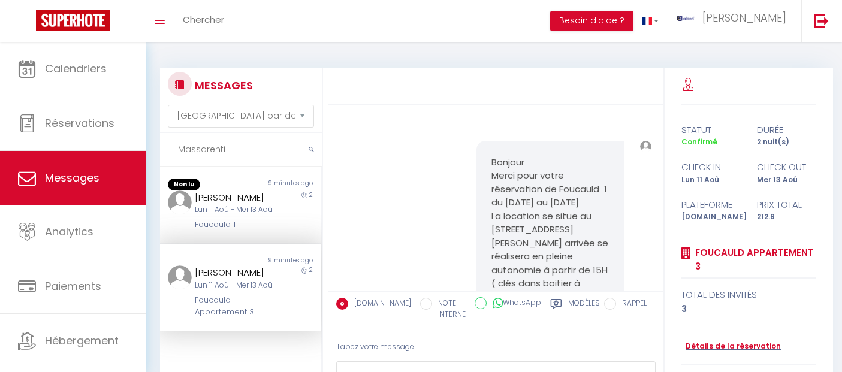
select select "message"
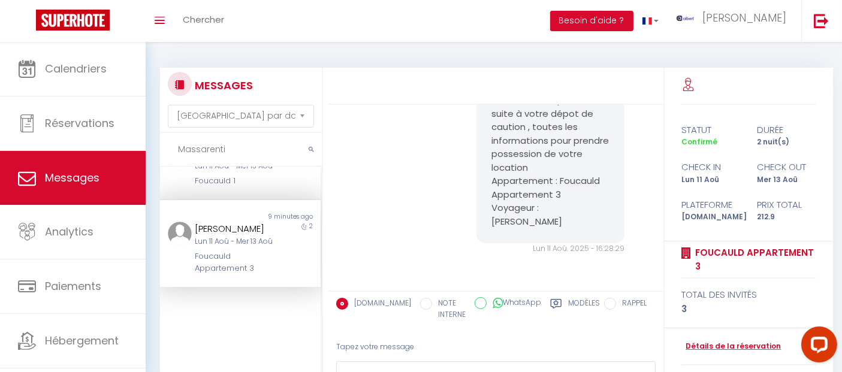
click at [210, 153] on input "Massarenti" at bounding box center [241, 150] width 162 height 34
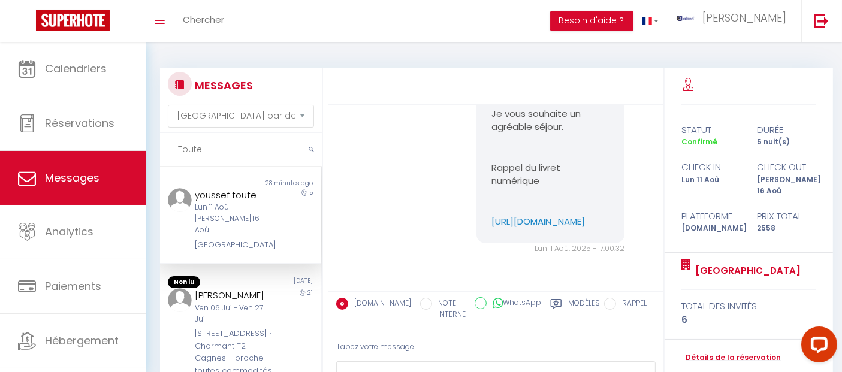
scroll to position [4047, 0]
drag, startPoint x: 481, startPoint y: 182, endPoint x: 574, endPoint y: 220, distance: 100.0
copy pre "Bonjour, Ci dessous le lien de votre deuxième livret d'accueil: - Vous y trouve…"
drag, startPoint x: 218, startPoint y: 162, endPoint x: 162, endPoint y: 151, distance: 57.5
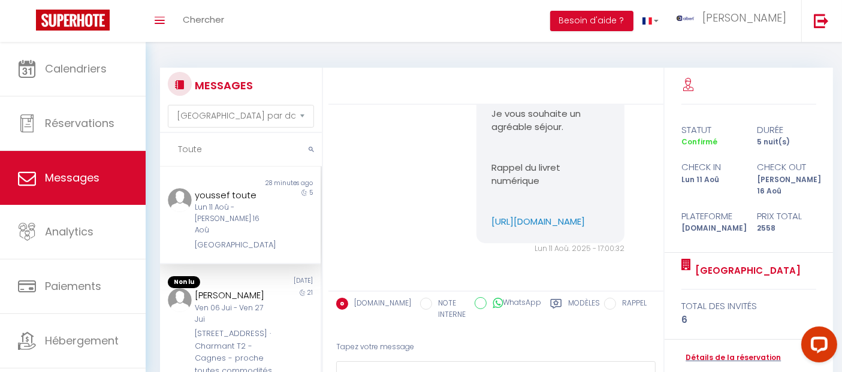
click at [162, 151] on input "Toute" at bounding box center [241, 150] width 162 height 34
paste input "Nicolae"
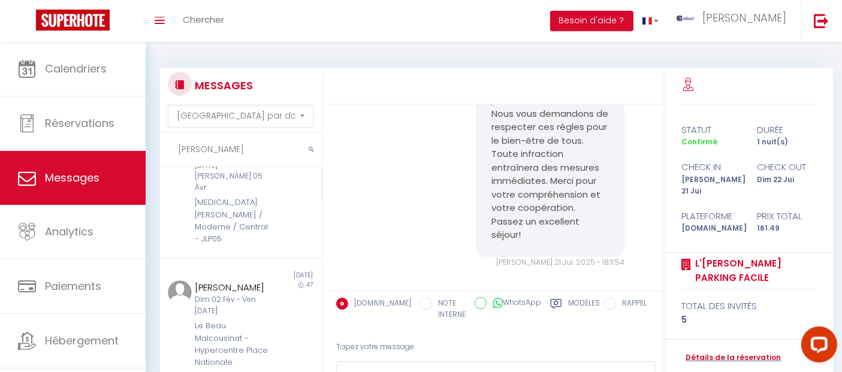
scroll to position [200, 0]
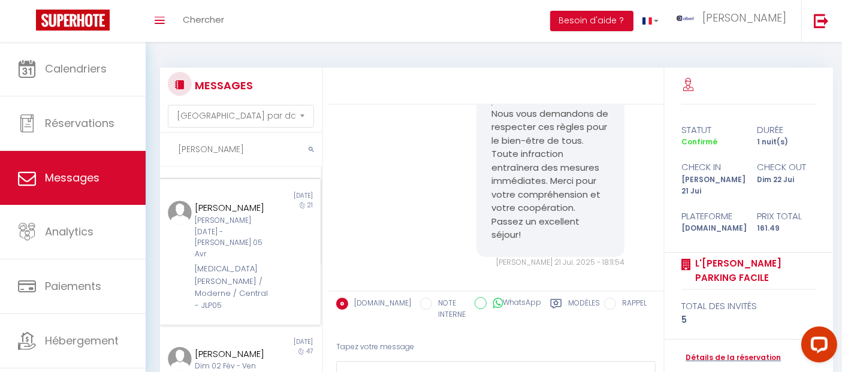
click at [218, 231] on div "Sam 15 Mar - Sam 05 Avr" at bounding box center [234, 237] width 78 height 45
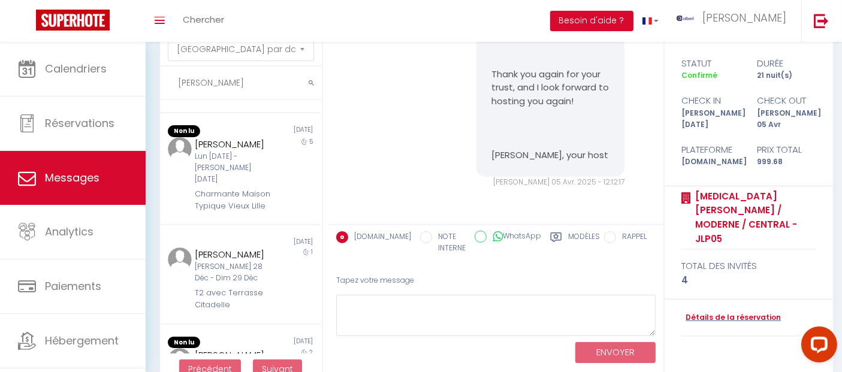
scroll to position [202, 0]
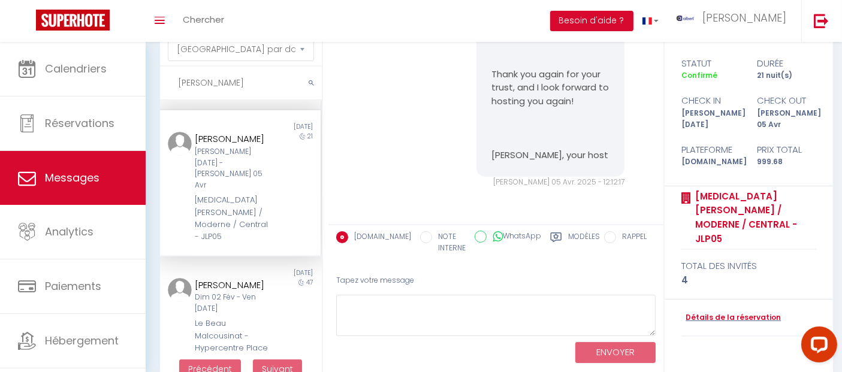
drag, startPoint x: 226, startPoint y: 85, endPoint x: 141, endPoint y: 85, distance: 85.1
click at [141, 85] on div "Questions et aide sur la MIGRATION - Salle Zoom ouverte de 13 à 14h puis de 17h…" at bounding box center [421, 186] width 842 height 423
paste input "[PERSON_NAME]"
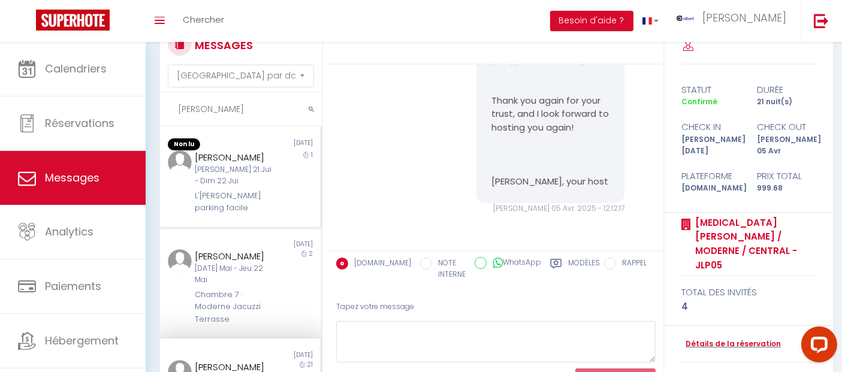
scroll to position [0, 0]
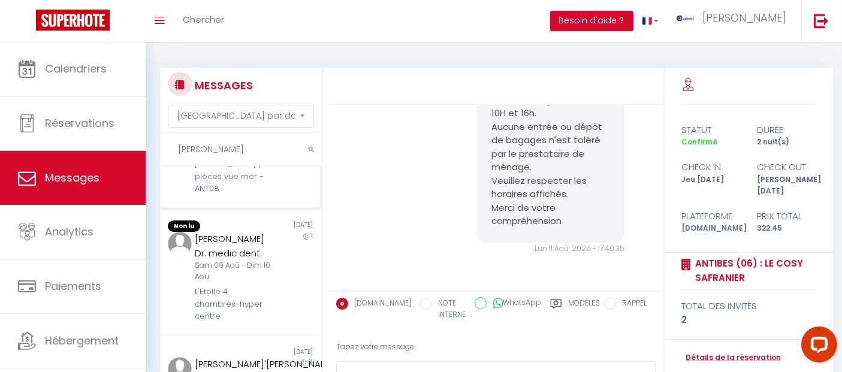
scroll to position [599, 0]
drag, startPoint x: 214, startPoint y: 150, endPoint x: 135, endPoint y: 137, distance: 79.6
click at [135, 137] on div "Questions et aide sur la MIGRATION - Salle Zoom ouverte de 13 à 14h puis de 17h…" at bounding box center [421, 253] width 842 height 423
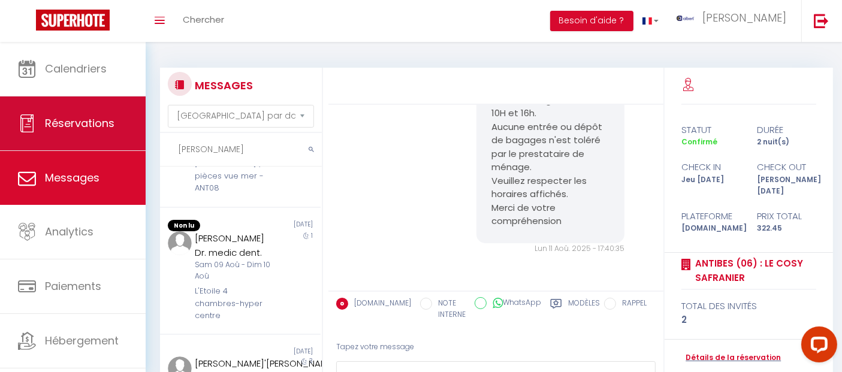
paste input "Degl'Innocenti"
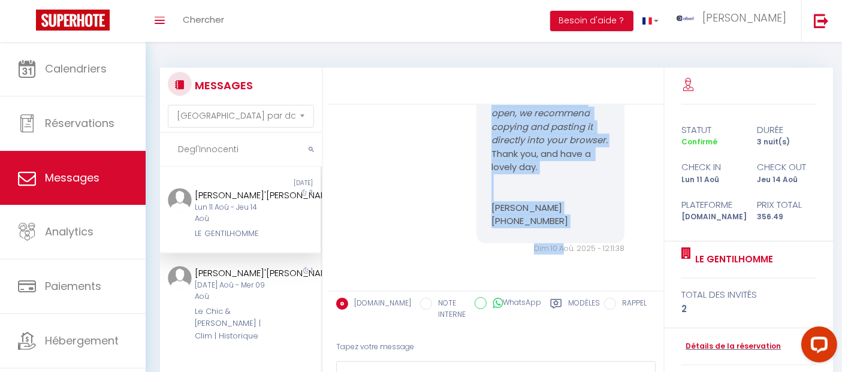
scroll to position [2336, 0]
drag, startPoint x: 486, startPoint y: 205, endPoint x: 569, endPoint y: 232, distance: 88.2
copy pre "Hello Andrea, We’re delighted to welcome you on 11/08/2025 to our apartment and…"
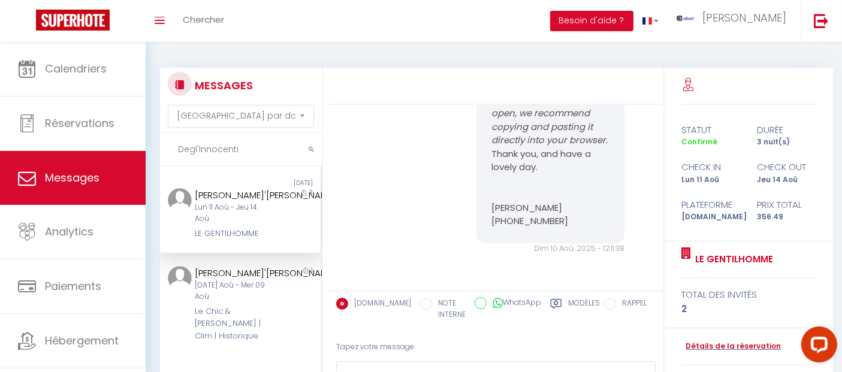
drag, startPoint x: 180, startPoint y: 150, endPoint x: 156, endPoint y: 150, distance: 23.4
click at [156, 150] on div "MESSAGES Trier par date de réservation Trier par date de message Degl'Innocenti…" at bounding box center [237, 260] width 171 height 384
paste input "Gaumer"
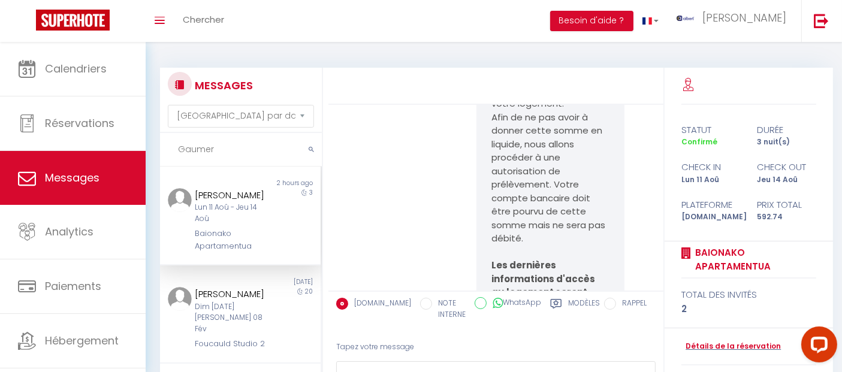
scroll to position [4204, 0]
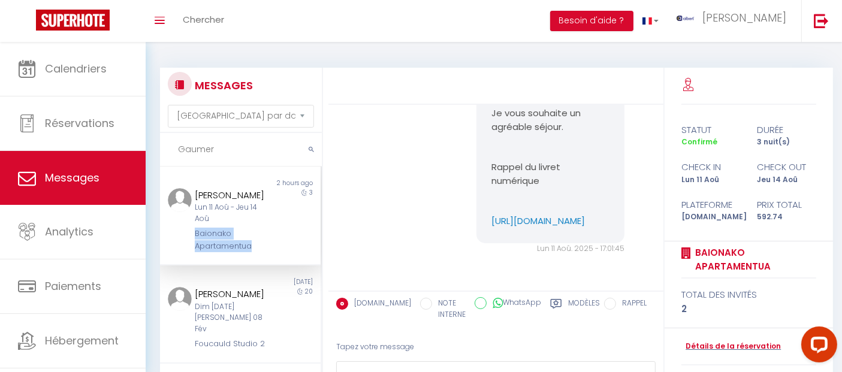
drag, startPoint x: 254, startPoint y: 254, endPoint x: 191, endPoint y: 243, distance: 63.3
click at [191, 243] on div "Sebastien Gaumer Lun 11 Aoû - Jeu 14 Aoû Baionako Apartamentua" at bounding box center [234, 220] width 94 height 64
copy div "Baionako Apartamentua"
drag, startPoint x: 223, startPoint y: 148, endPoint x: 141, endPoint y: 148, distance: 81.5
click at [141, 148] on div "Questions et aide sur la MIGRATION - Salle Zoom ouverte de 13 à 14h puis de 17h…" at bounding box center [421, 253] width 842 height 423
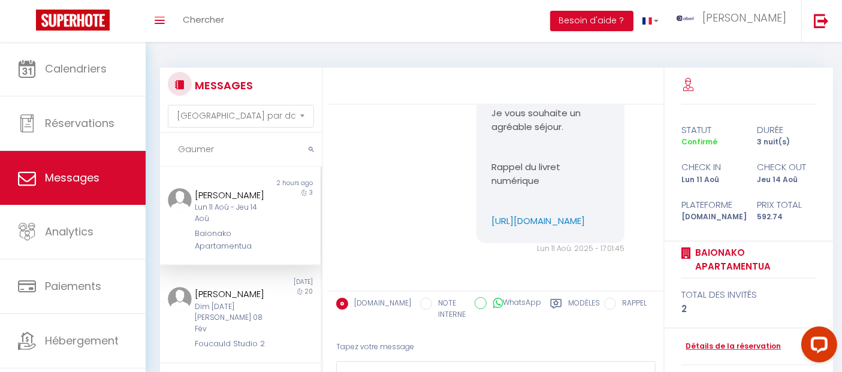
paste input "Delahaye"
click at [231, 225] on div "Lun 11 Aoû - Mar 12 Aoû" at bounding box center [234, 213] width 78 height 23
drag, startPoint x: 490, startPoint y: 232, endPoint x: 577, endPoint y: 212, distance: 89.7
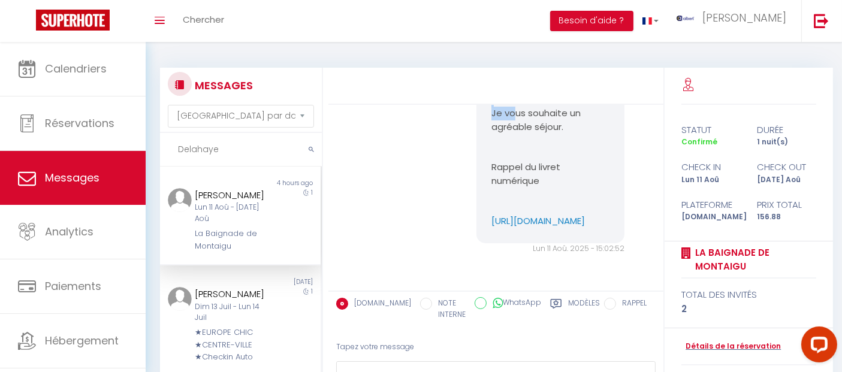
copy pre "Bonjour, Pour rappel, concernant la procédure d'arrivée : Les clés sont à récup…"
drag, startPoint x: 240, startPoint y: 148, endPoint x: 144, endPoint y: 145, distance: 95.4
click at [144, 145] on div "Questions et aide sur la MIGRATION - Salle Zoom ouverte de 13 à 14h puis de 17h…" at bounding box center [421, 253] width 842 height 423
paste input "Versteeg"
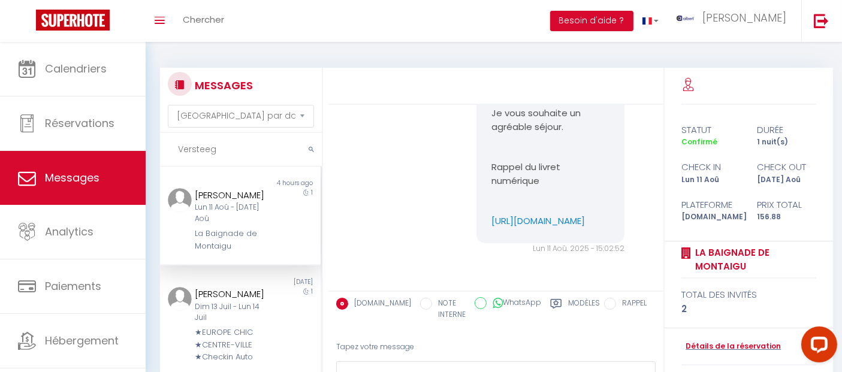
type input "Versteeg"
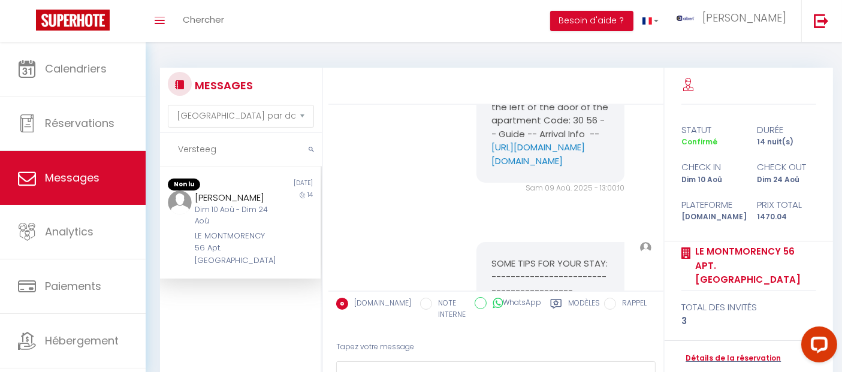
scroll to position [7911, 0]
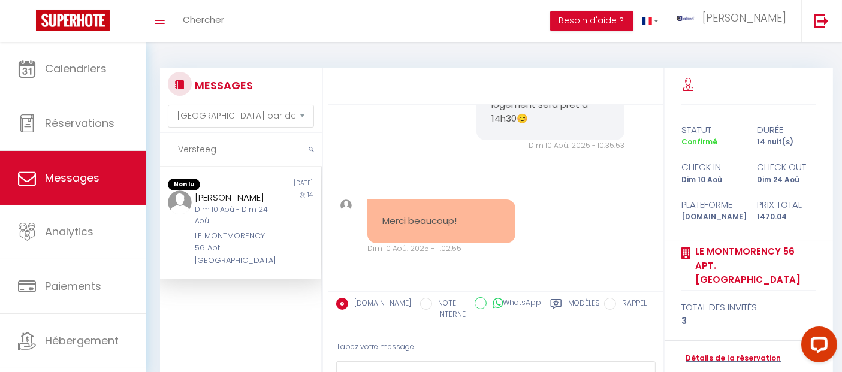
drag, startPoint x: 222, startPoint y: 276, endPoint x: 196, endPoint y: 234, distance: 49.2
click at [196, 234] on div "LE MONTMORENCY 56 Apt. [GEOGRAPHIC_DATA]" at bounding box center [234, 248] width 78 height 37
copy div "E MONTMORENCY 56 Apt. Déco Rénové Centre Clim"
click at [230, 261] on div "LE MONTMORENCY 56 Apt. [GEOGRAPHIC_DATA]" at bounding box center [234, 248] width 78 height 37
drag, startPoint x: 222, startPoint y: 270, endPoint x: 198, endPoint y: 230, distance: 47.6
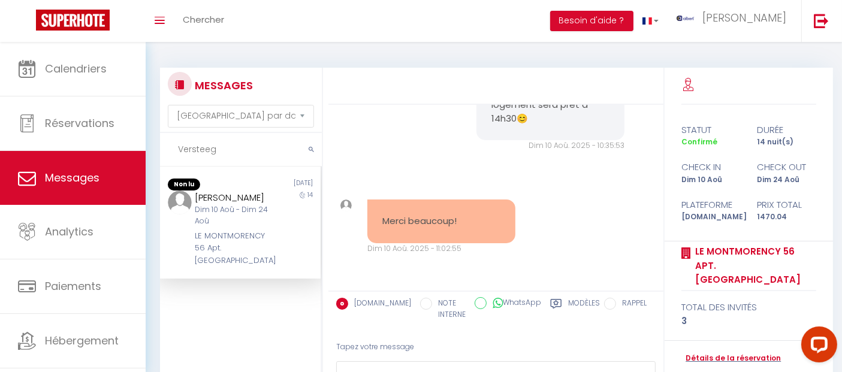
click at [198, 230] on div "LE MONTMORENCY 56 Apt. [GEOGRAPHIC_DATA]" at bounding box center [234, 248] width 78 height 37
copy div "E MONTMORENCY 56 Apt. Déco Rénové Centre Clim"
click at [221, 267] on div "LE MONTMORENCY 56 Apt. [GEOGRAPHIC_DATA]" at bounding box center [234, 248] width 78 height 37
drag, startPoint x: 220, startPoint y: 276, endPoint x: 192, endPoint y: 230, distance: 54.1
click at [192, 230] on div "M.J. Versteeg Dim 10 Aoû - Dim 24 Aoû LE MONTMORENCY 56 Apt. Déco Rénové Centre…" at bounding box center [234, 229] width 94 height 77
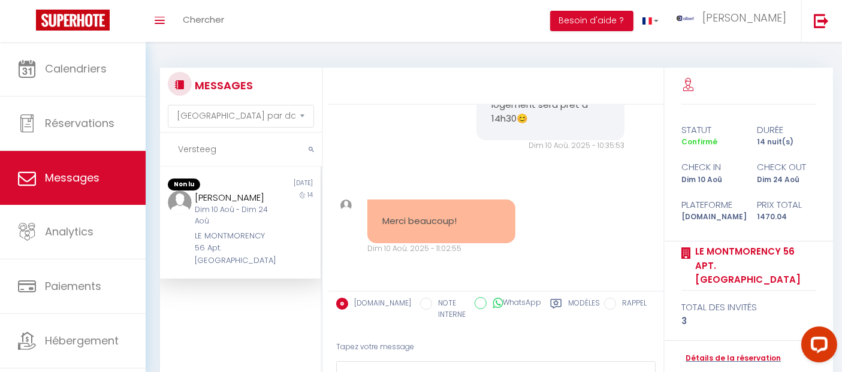
copy div "LE MONTMORENCY 56 Apt. [GEOGRAPHIC_DATA]"
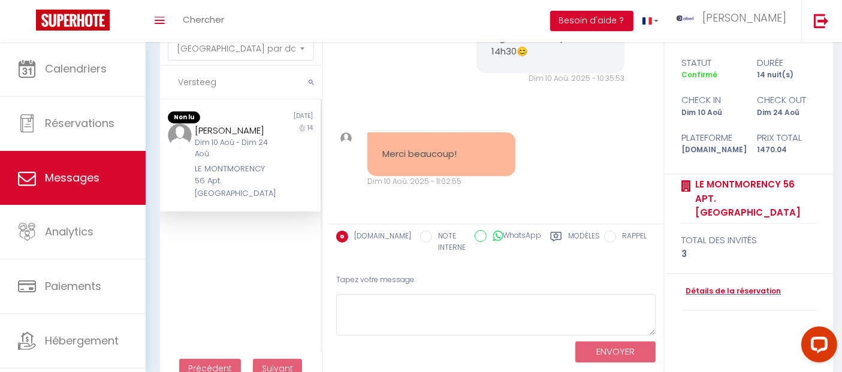
scroll to position [92, 0]
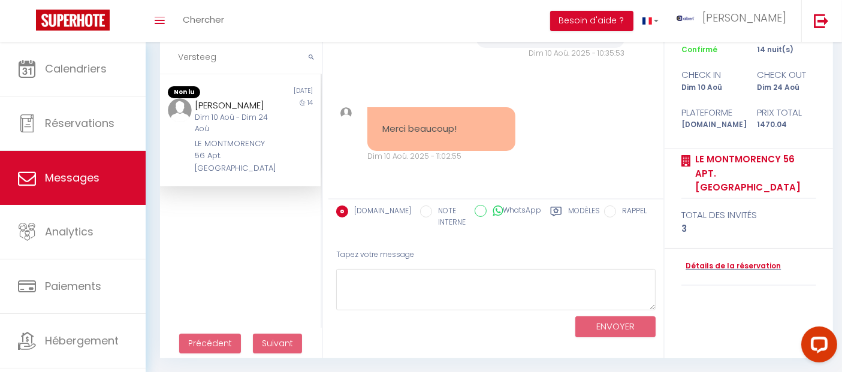
drag, startPoint x: 486, startPoint y: 344, endPoint x: 523, endPoint y: 378, distance: 50.1
click at [523, 280] on html "Questions et aide sur la MIGRATION - Salle Zoom ouverte de 13 à 14h puis de 17h…" at bounding box center [421, 94] width 842 height 372
drag, startPoint x: 212, startPoint y: 188, endPoint x: 195, endPoint y: 138, distance: 53.3
click at [195, 138] on div "Non lu 1 day ago M.J. Versteeg Dim 10 Aoû - Dim 24 Aoû LE MONTMORENCY 56 Apt. D…" at bounding box center [240, 130] width 161 height 112
copy div "E MONTMORENCY 56 Apt. Déco Rénové Centre Clim"
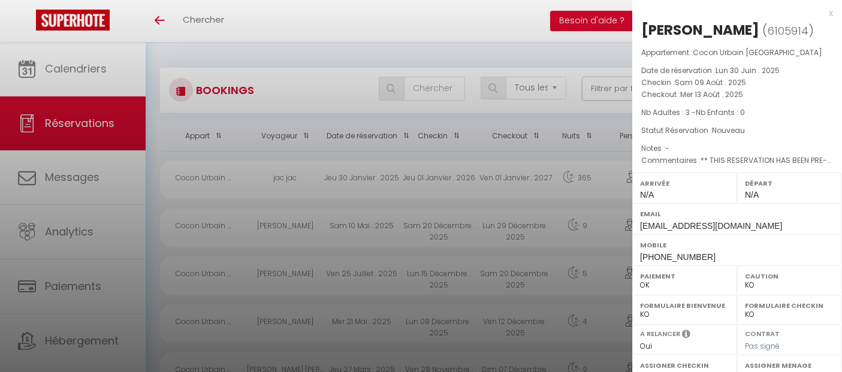
click at [818, 9] on div "x" at bounding box center [732, 13] width 201 height 14
checkbox input "false"
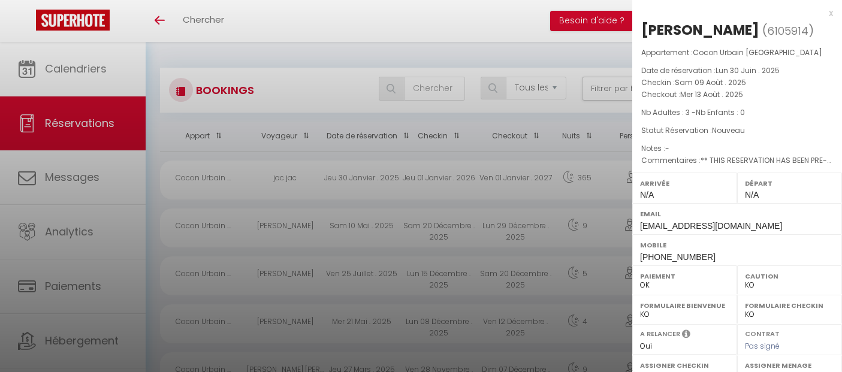
checkbox input "false"
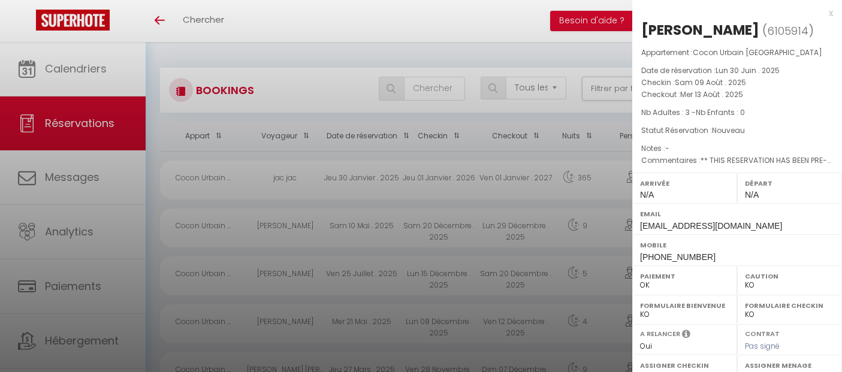
checkbox input "false"
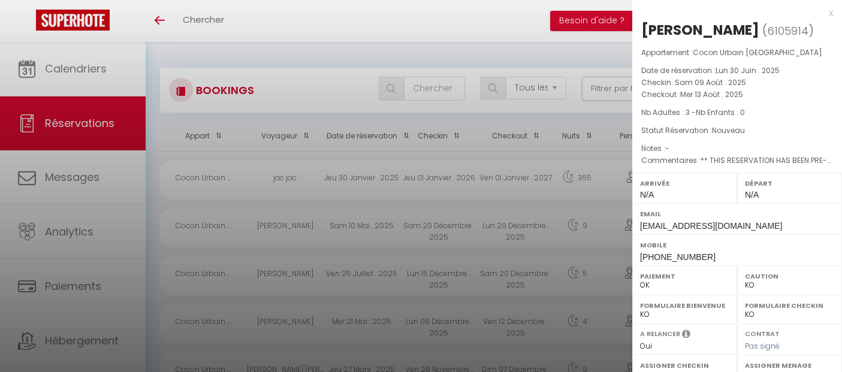
checkbox input "false"
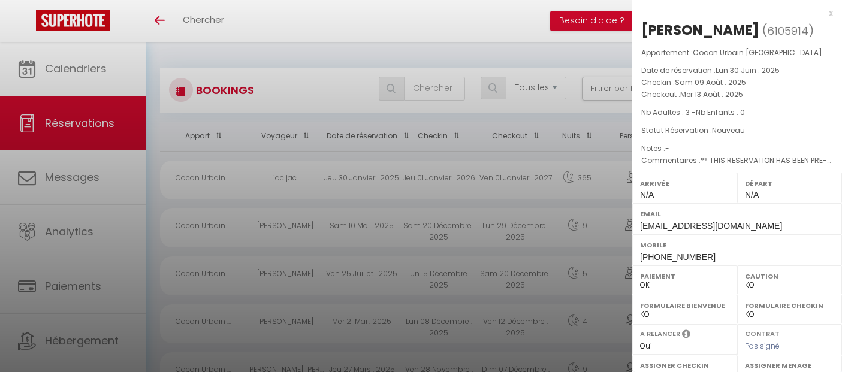
checkbox input "false"
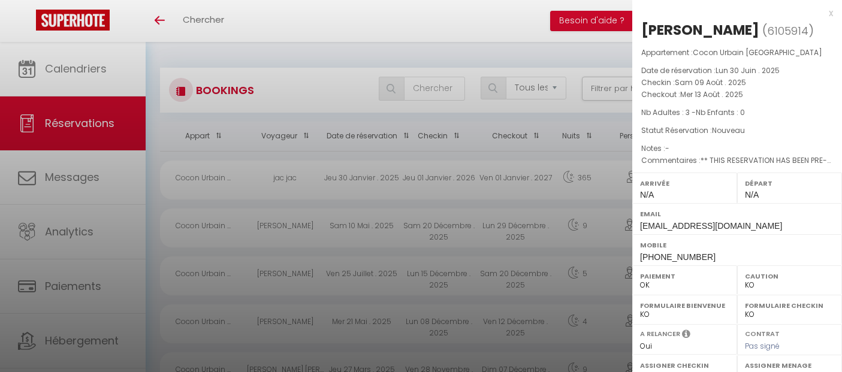
checkbox input "false"
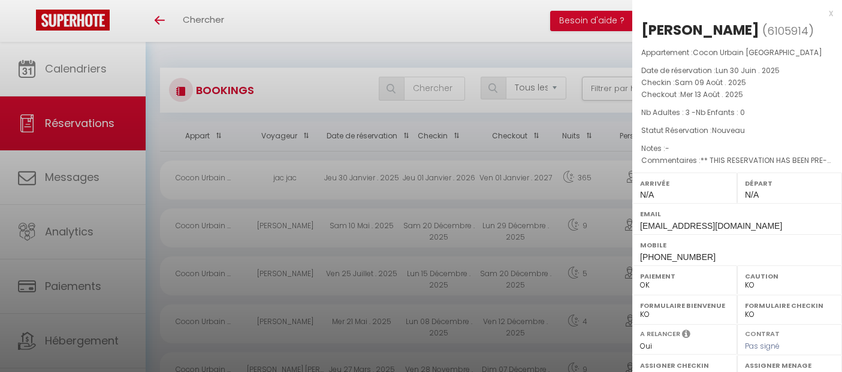
checkbox input "false"
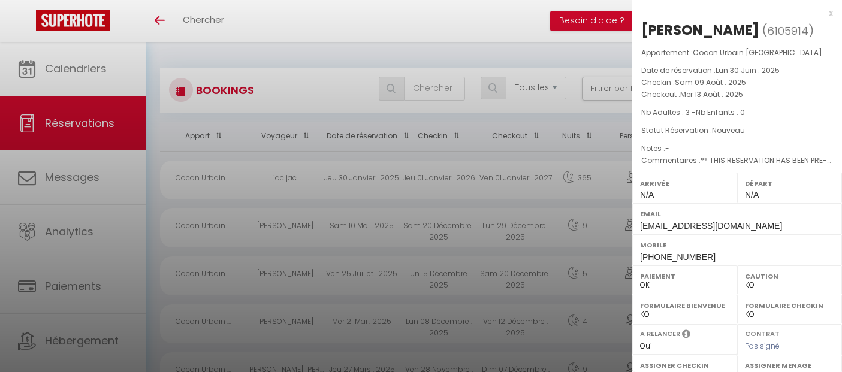
checkbox input "false"
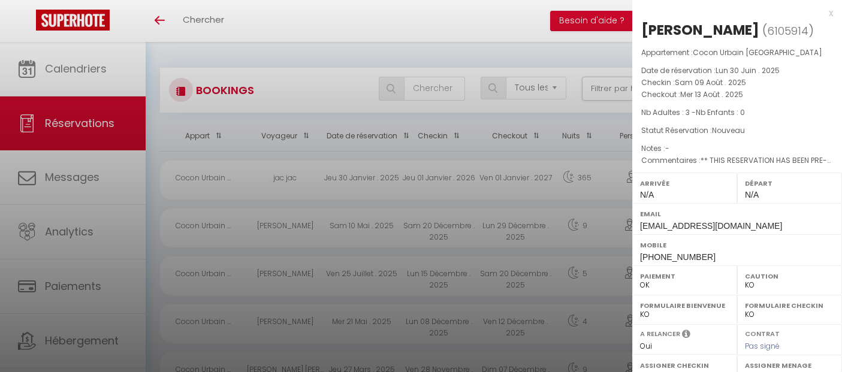
checkbox input "false"
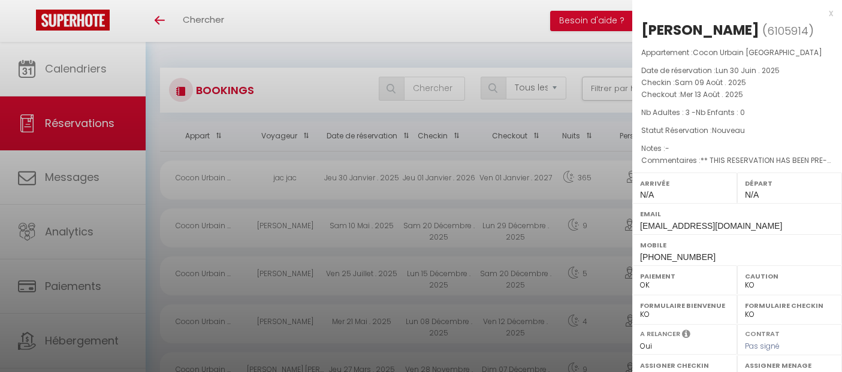
checkbox input "false"
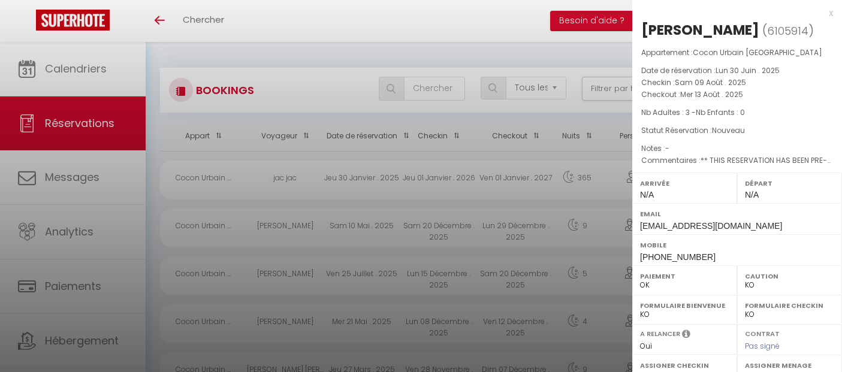
checkbox input "false"
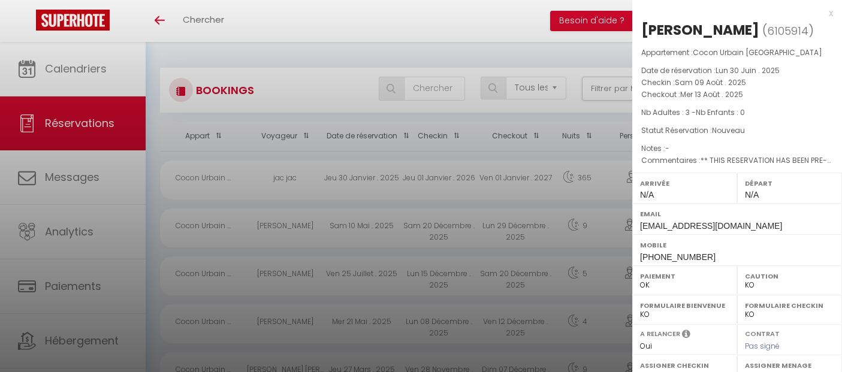
checkbox input "false"
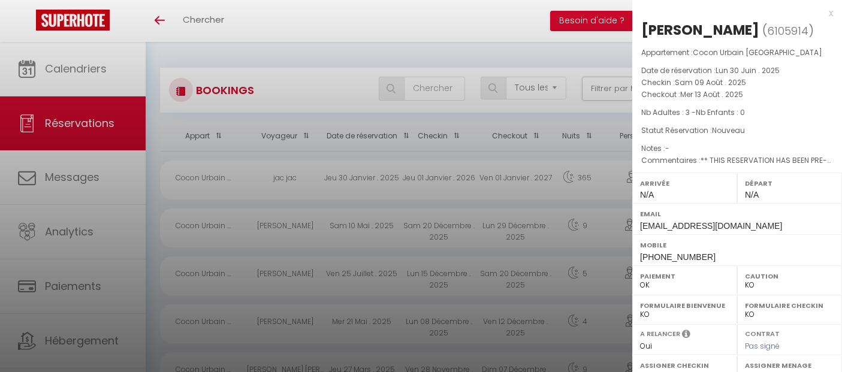
checkbox input "false"
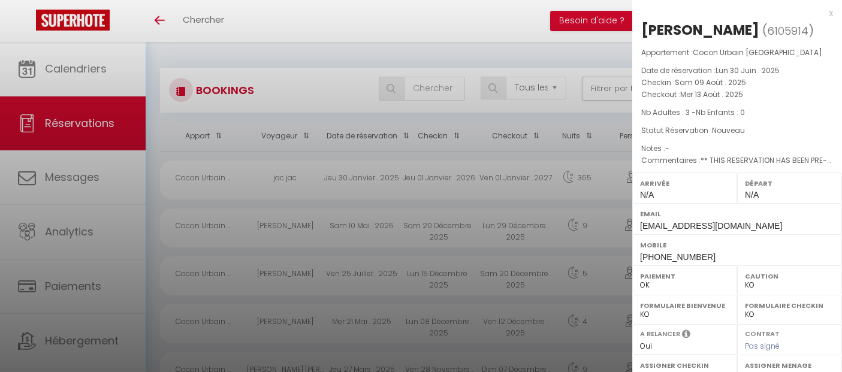
checkbox input "false"
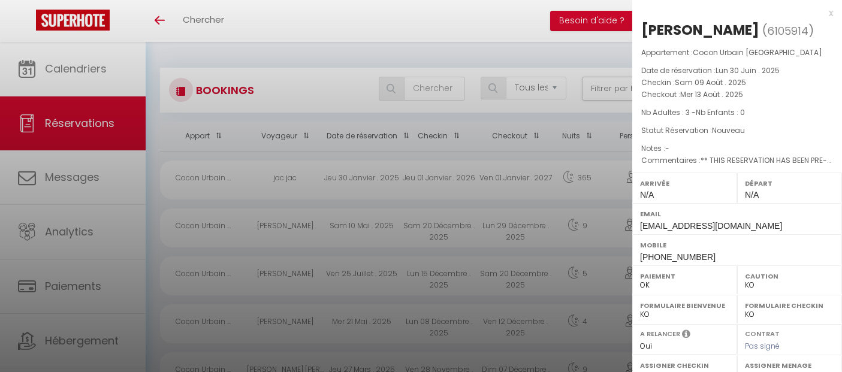
checkbox input "false"
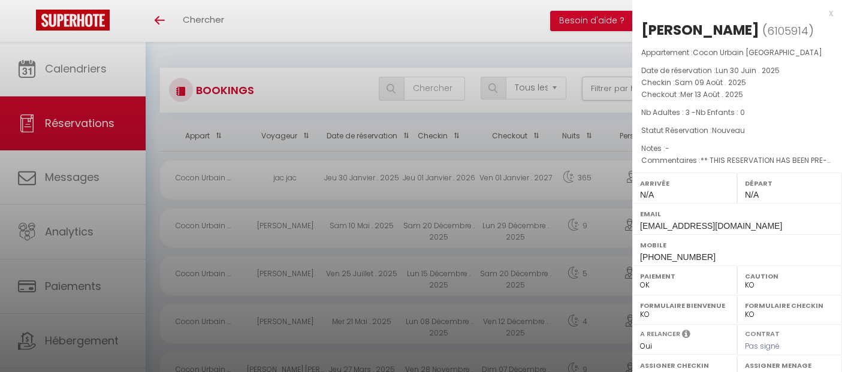
checkbox input "false"
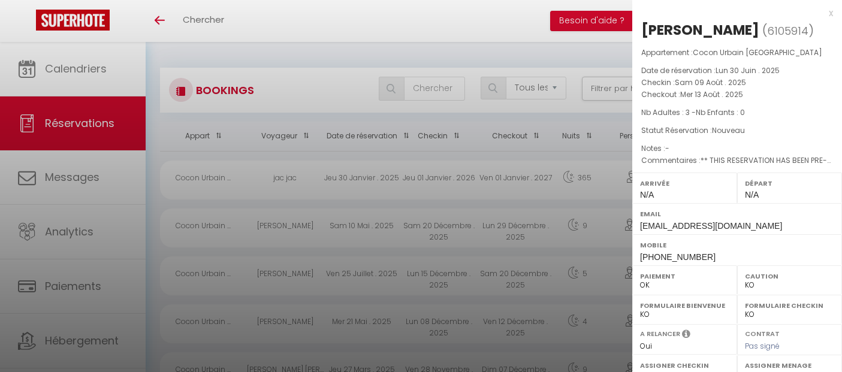
checkbox input "false"
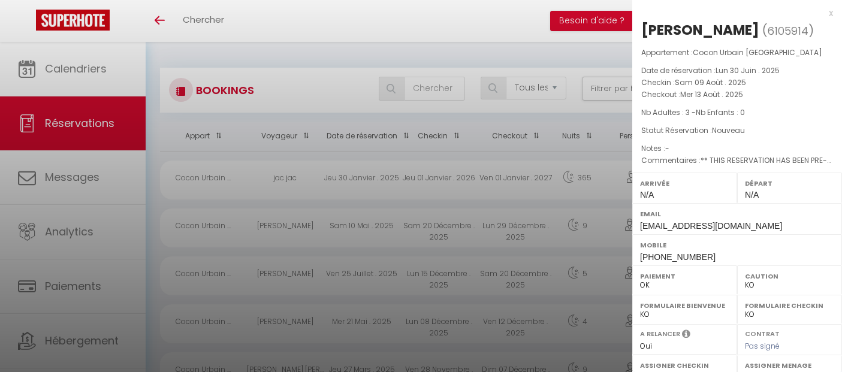
checkbox input "false"
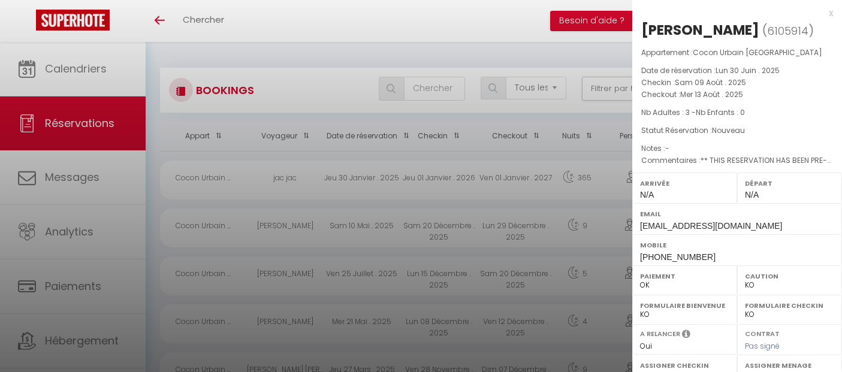
checkbox input "false"
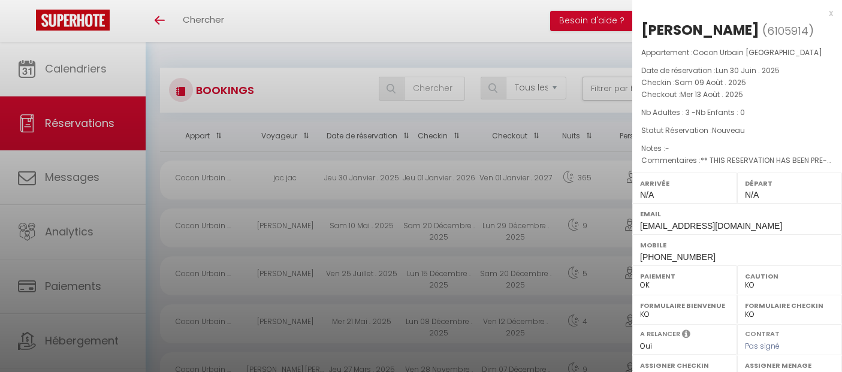
checkbox input "false"
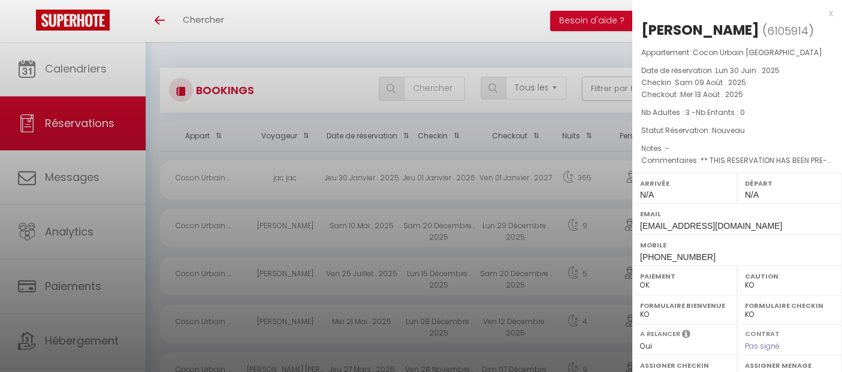
checkbox input "false"
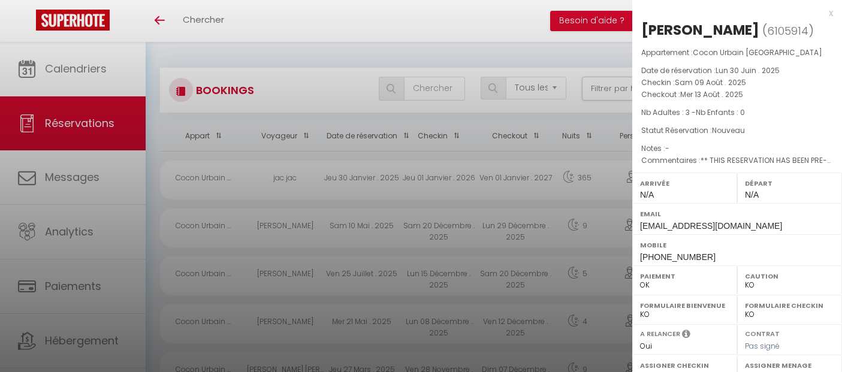
checkbox input "false"
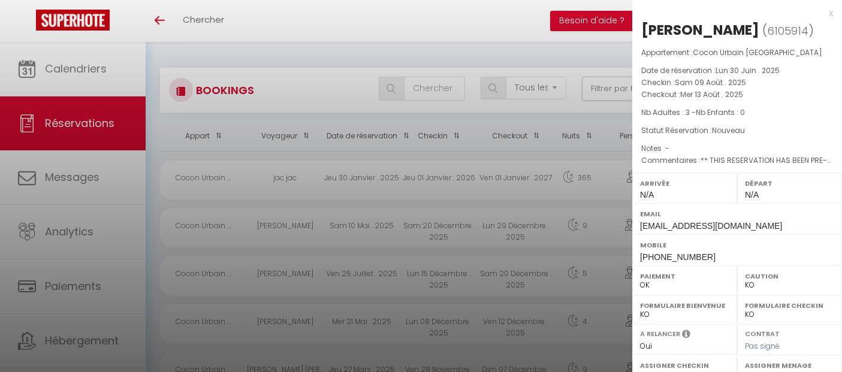
checkbox input "false"
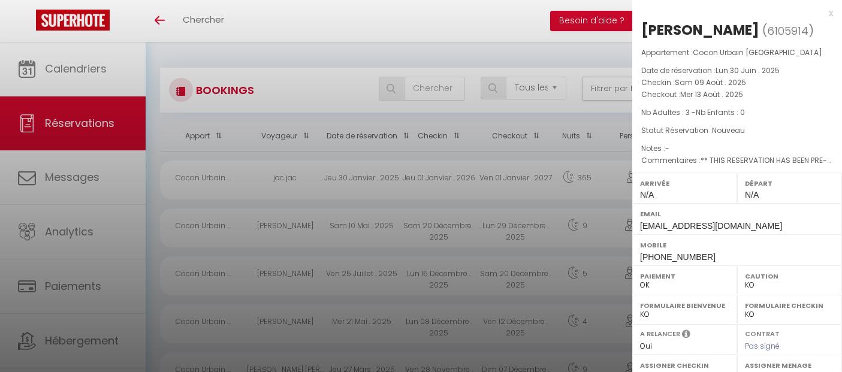
checkbox input "false"
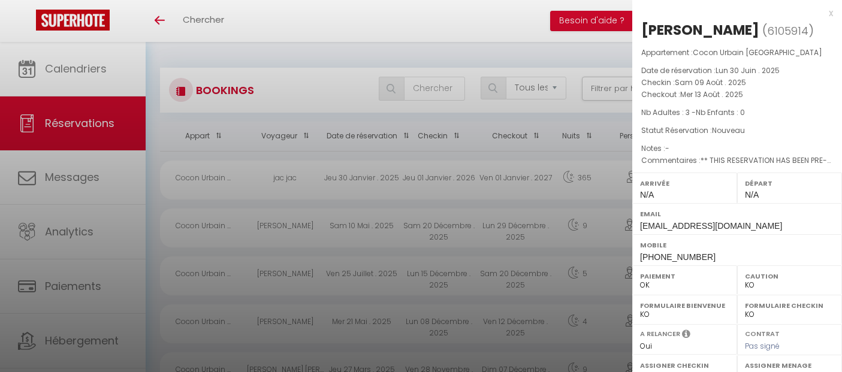
checkbox input "false"
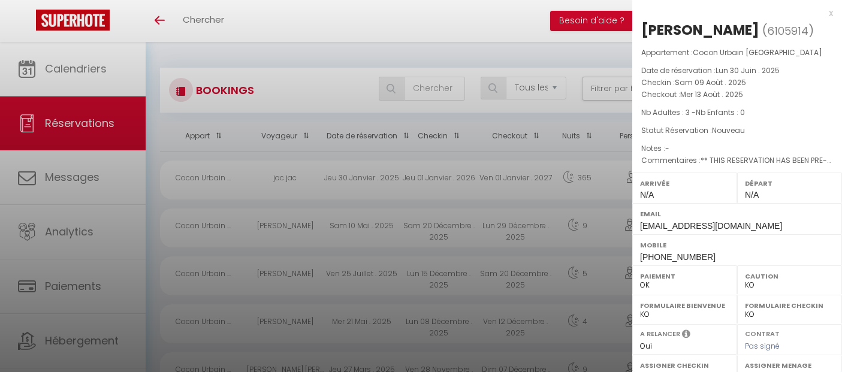
checkbox input "false"
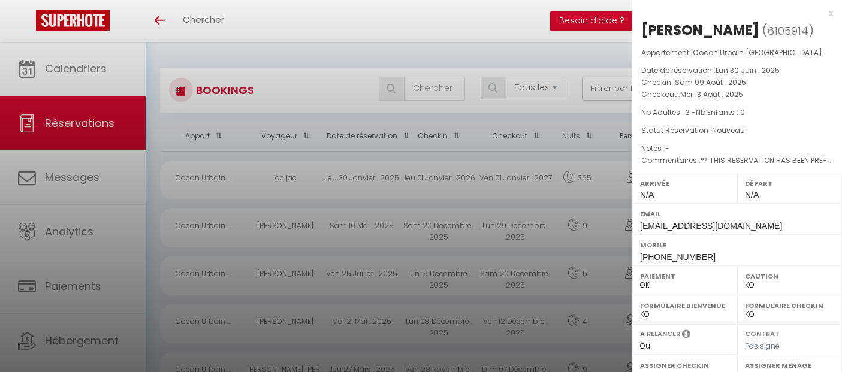
checkbox input "false"
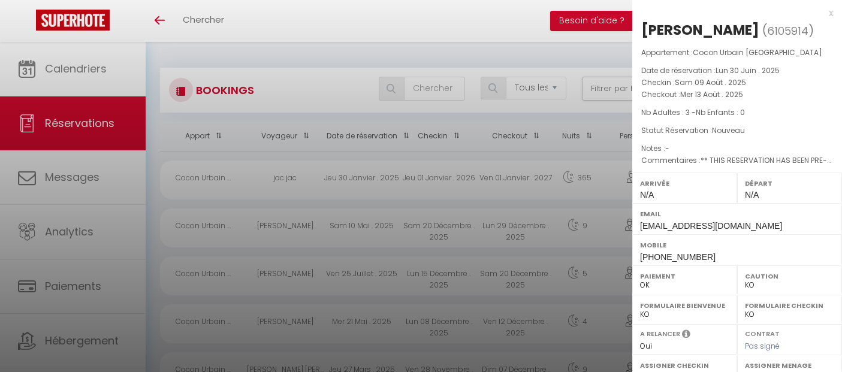
checkbox input "false"
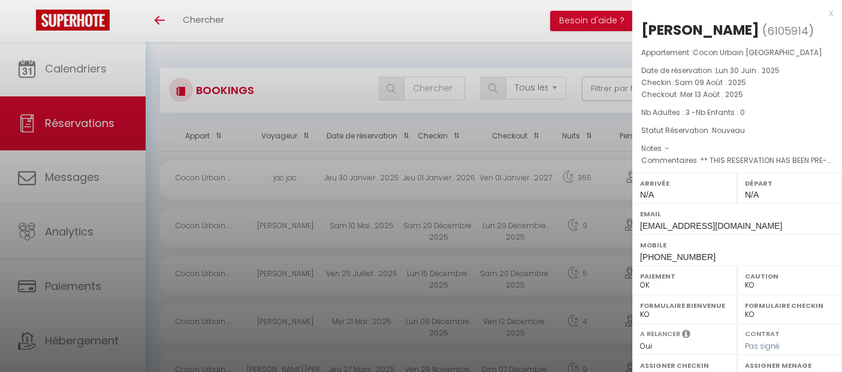
checkbox input "false"
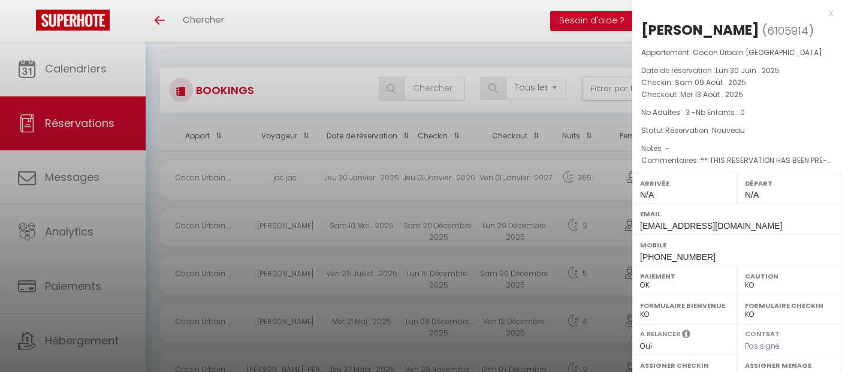
checkbox input "false"
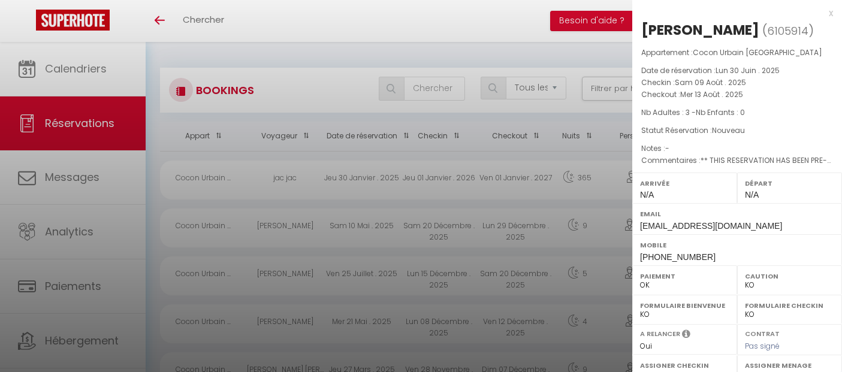
checkbox input "false"
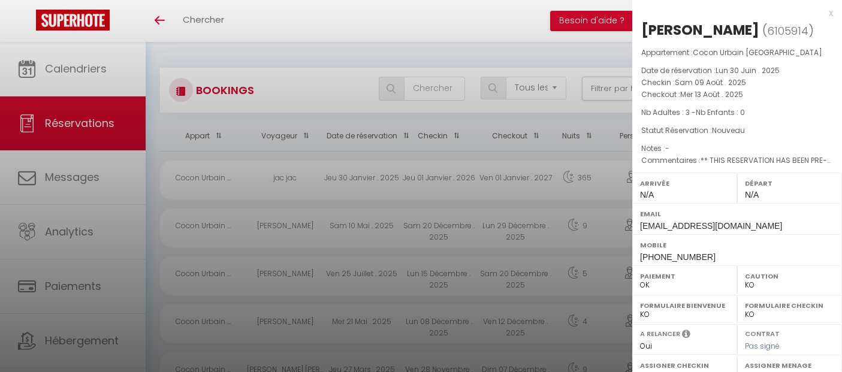
checkbox input "false"
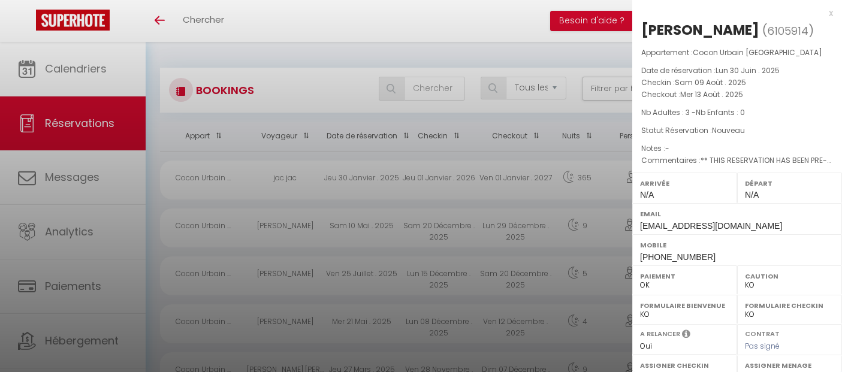
checkbox input "false"
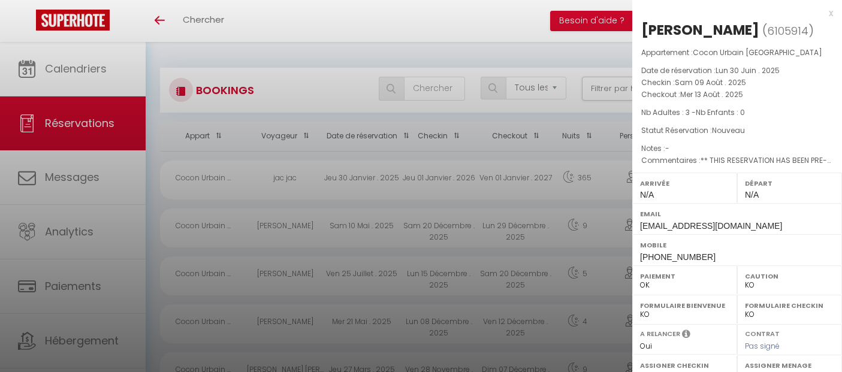
checkbox input "false"
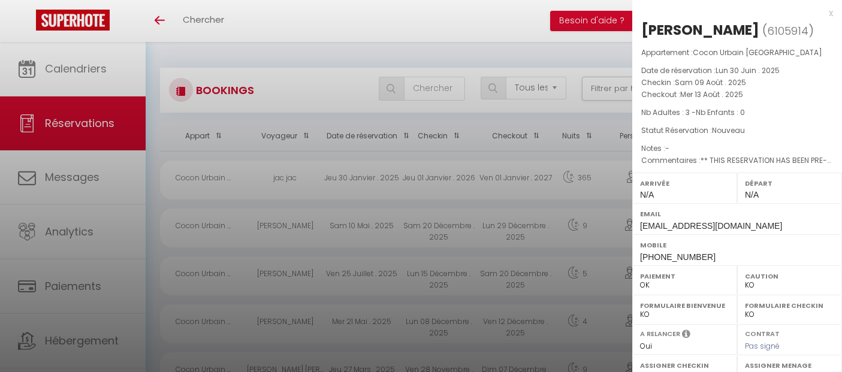
checkbox input "false"
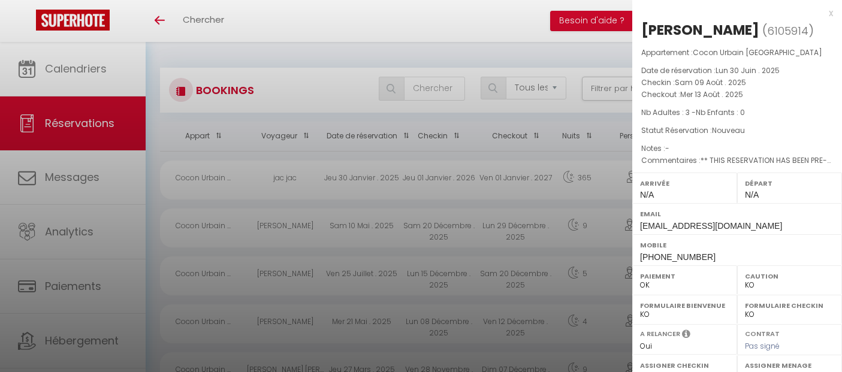
checkbox input "false"
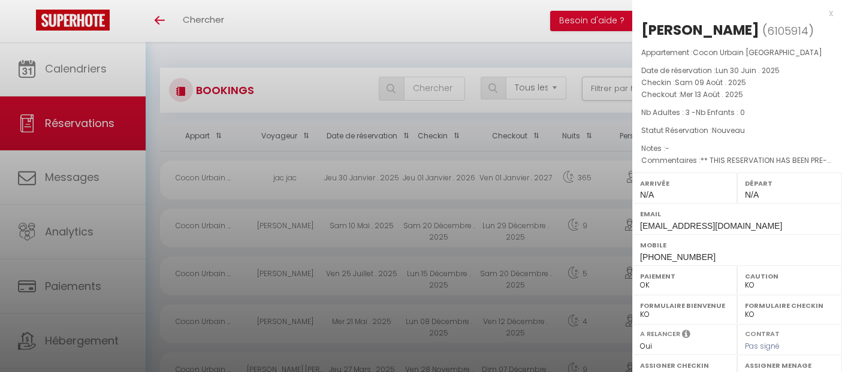
checkbox input "false"
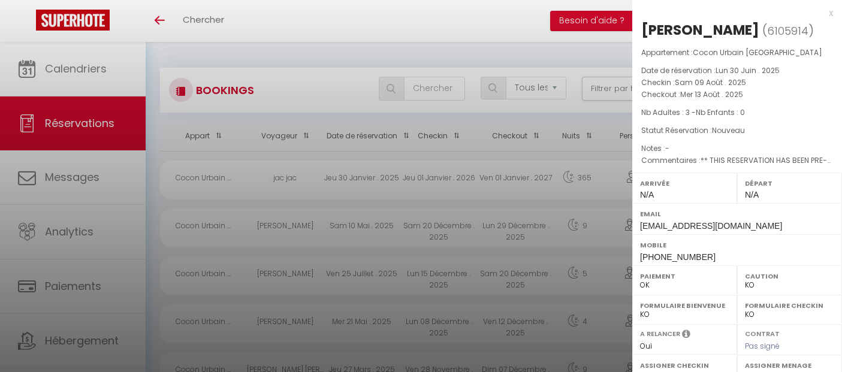
checkbox input "false"
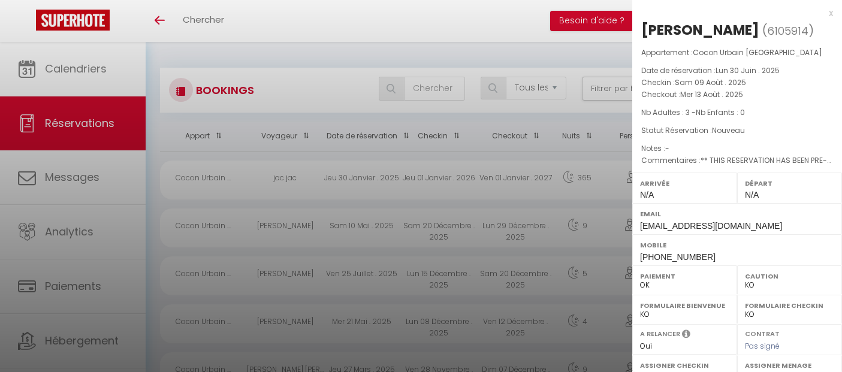
checkbox input "false"
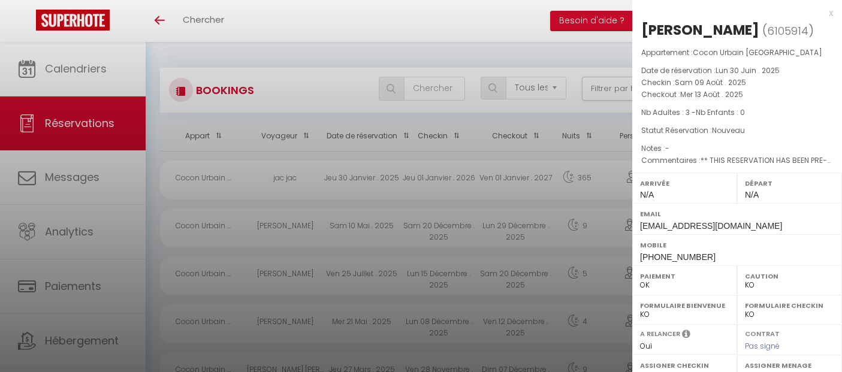
checkbox input "false"
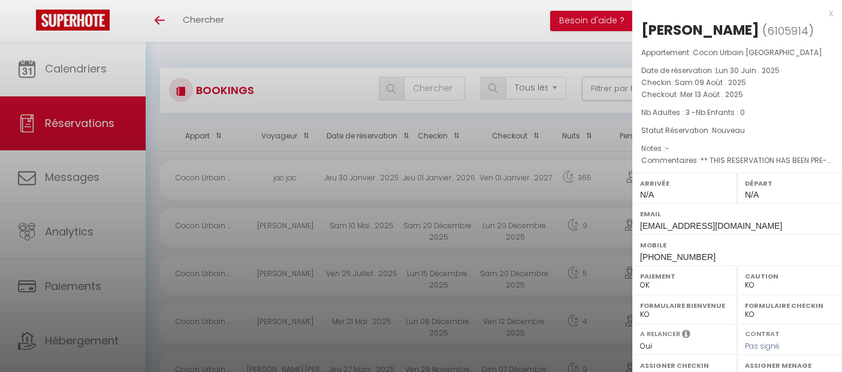
checkbox input "false"
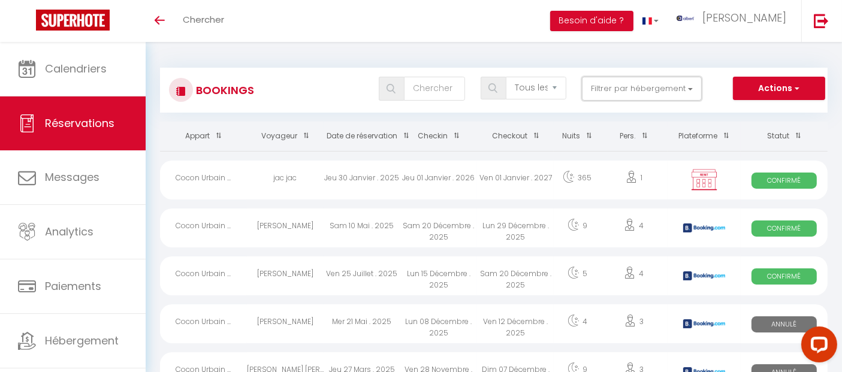
click at [647, 86] on button "Filtrer par hébergement" at bounding box center [642, 89] width 120 height 24
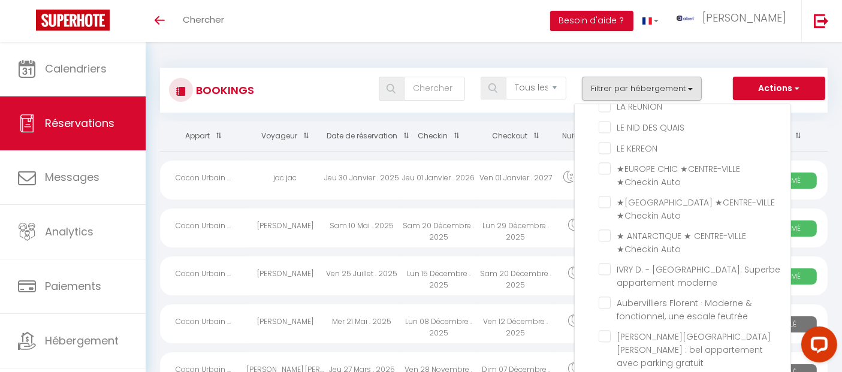
click at [294, 77] on div "Tous les statuts Annulé Confirmé Non Confirmé Tout sauf annulé No Show Request …" at bounding box center [521, 89] width 610 height 24
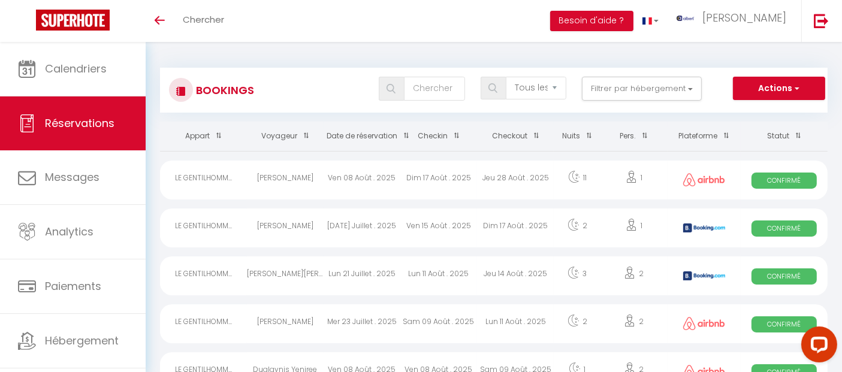
click at [296, 268] on div "Andrea Degl'Innocenti" at bounding box center [285, 276] width 77 height 39
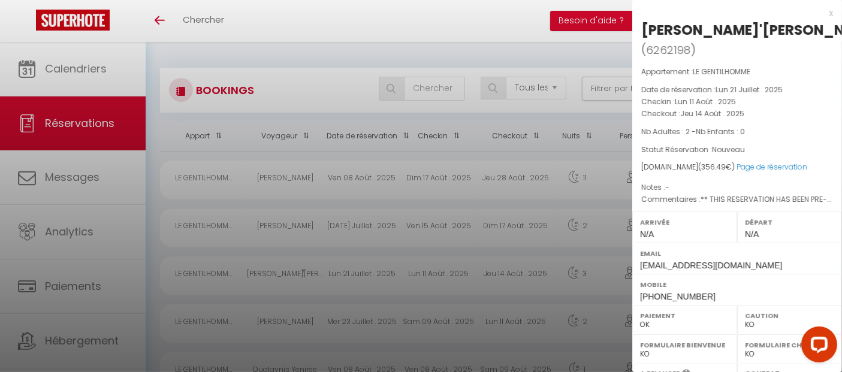
drag, startPoint x: 694, startPoint y: 28, endPoint x: 808, endPoint y: 35, distance: 114.1
click at [808, 35] on h2 "Andrea Degl'Innocenti ( 6262198 )" at bounding box center [737, 40] width 192 height 40
copy div "Degl'Innocenti"
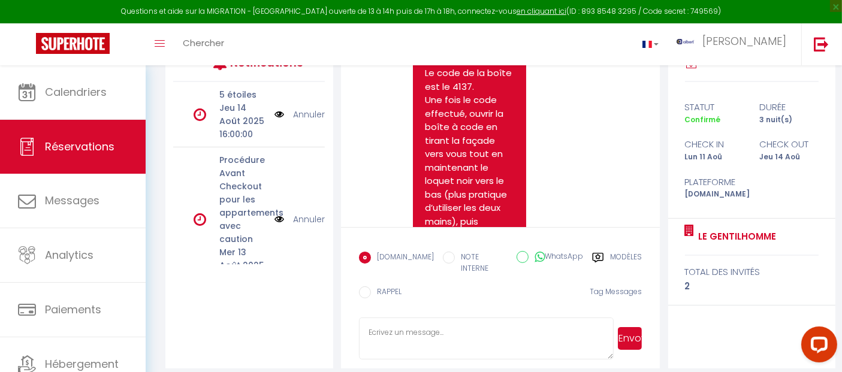
scroll to position [3274, 0]
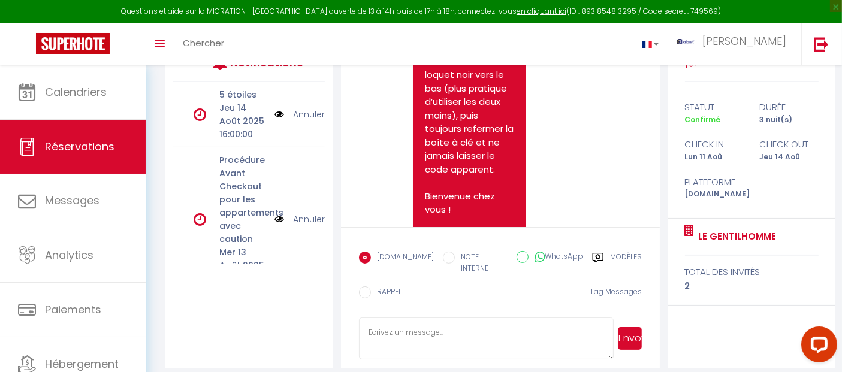
drag, startPoint x: 416, startPoint y: 135, endPoint x: 481, endPoint y: 73, distance: 90.3
copy pre "Hello Andrea, Hope you're well, Please see under link of the arrival instructio…"
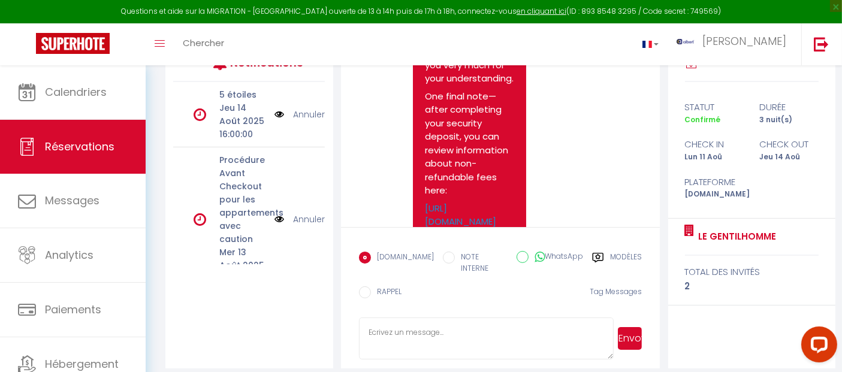
scroll to position [4473, 0]
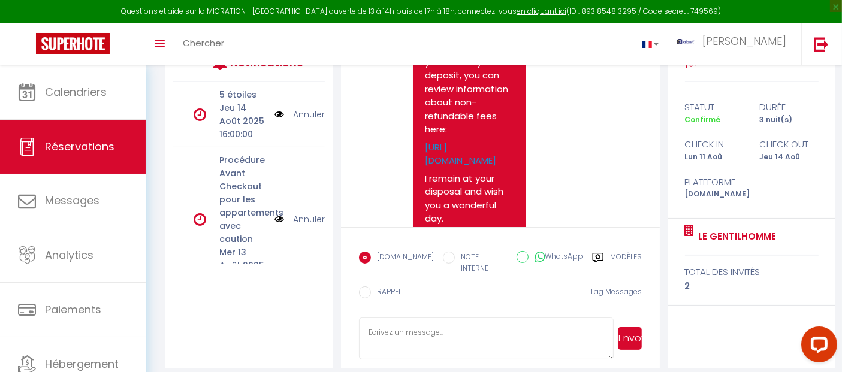
drag, startPoint x: 423, startPoint y: 98, endPoint x: 483, endPoint y: 202, distance: 120.1
copy p "L'adresse est le 17 rue des Gentilshommes, 29000, Quimper. Entrer dans le bâtim…"
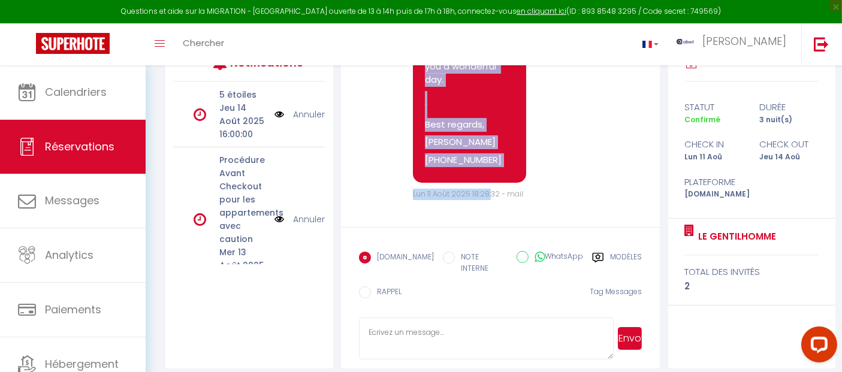
scroll to position [5272, 0]
drag, startPoint x: 424, startPoint y: 144, endPoint x: 508, endPoint y: 157, distance: 84.9
copy pre "For safety reasons and to avoid staining them, please do not place any laundry …"
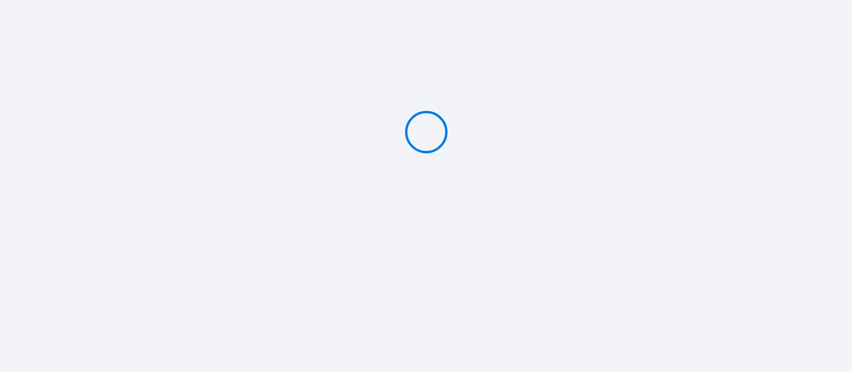
type input "Caution 250 €"
